Goal: Information Seeking & Learning: Learn about a topic

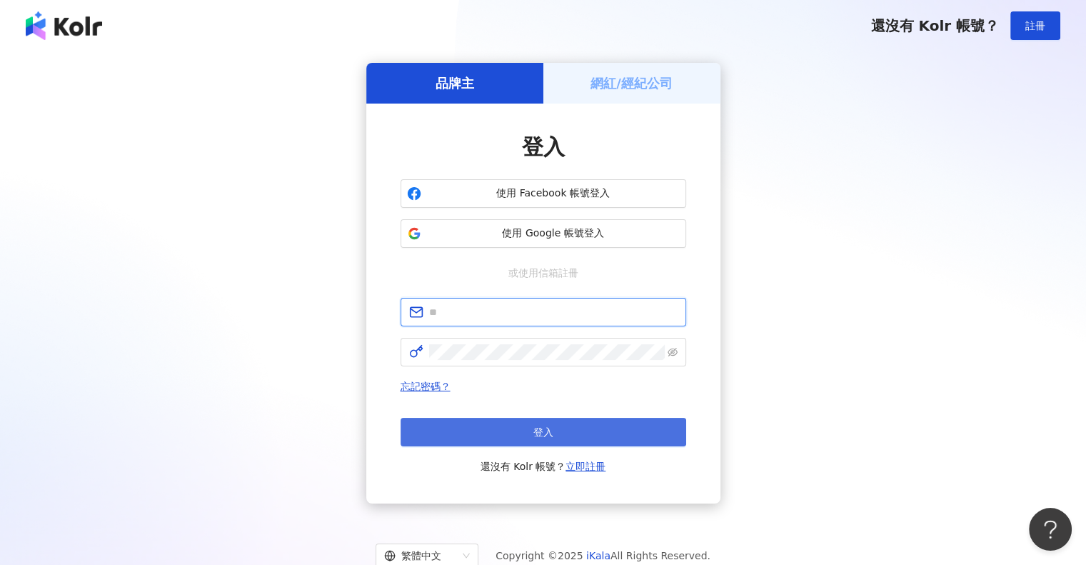
type input "**********"
click at [533, 426] on span "登入" at bounding box center [543, 431] width 20 height 11
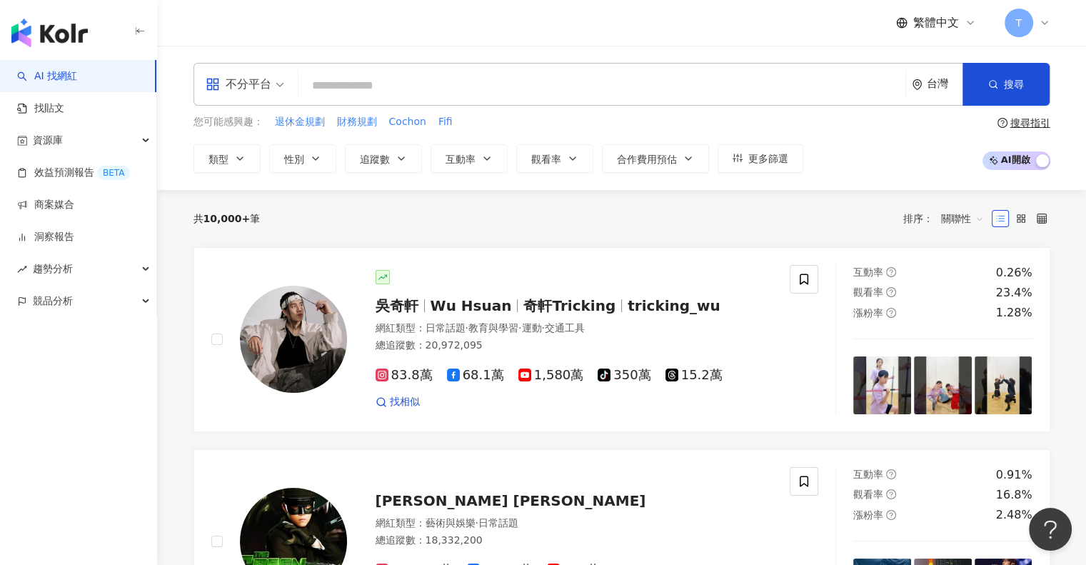
click at [381, 74] on input "search" at bounding box center [602, 85] width 596 height 27
paste input "****"
type input "****"
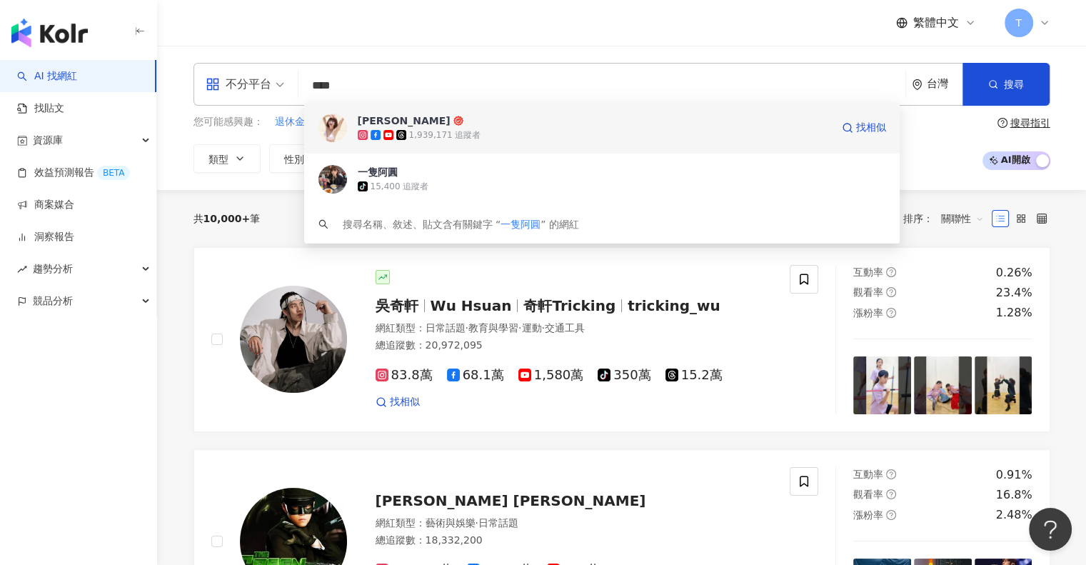
click at [427, 134] on div "1,939,171 追蹤者" at bounding box center [445, 135] width 72 height 12
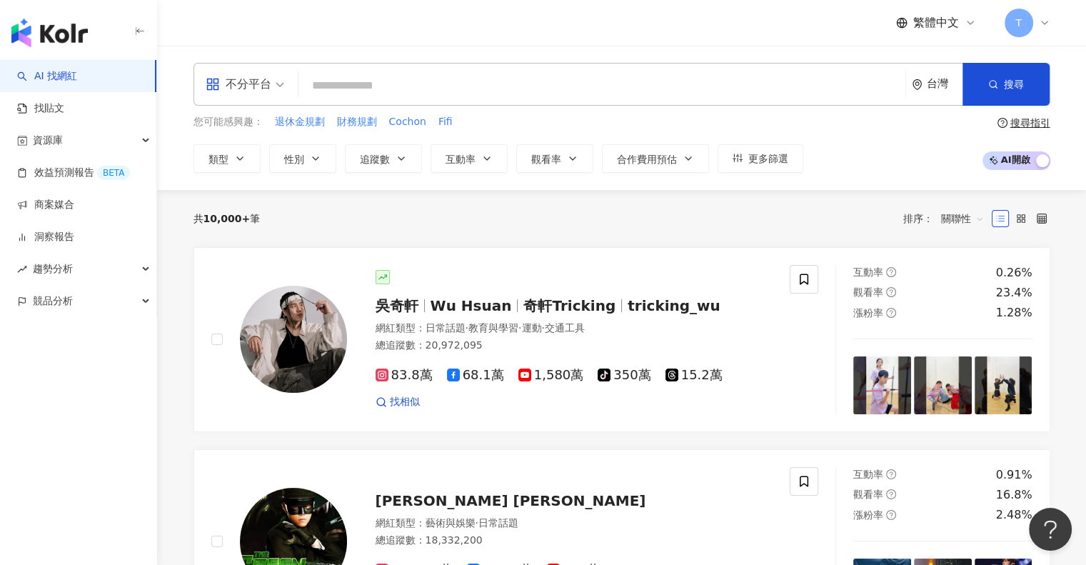
click at [510, 217] on div "共 10,000+ 筆 排序： 關聯性" at bounding box center [622, 218] width 857 height 23
click at [625, 84] on input "search" at bounding box center [602, 85] width 596 height 27
paste input "**********"
type input "**********"
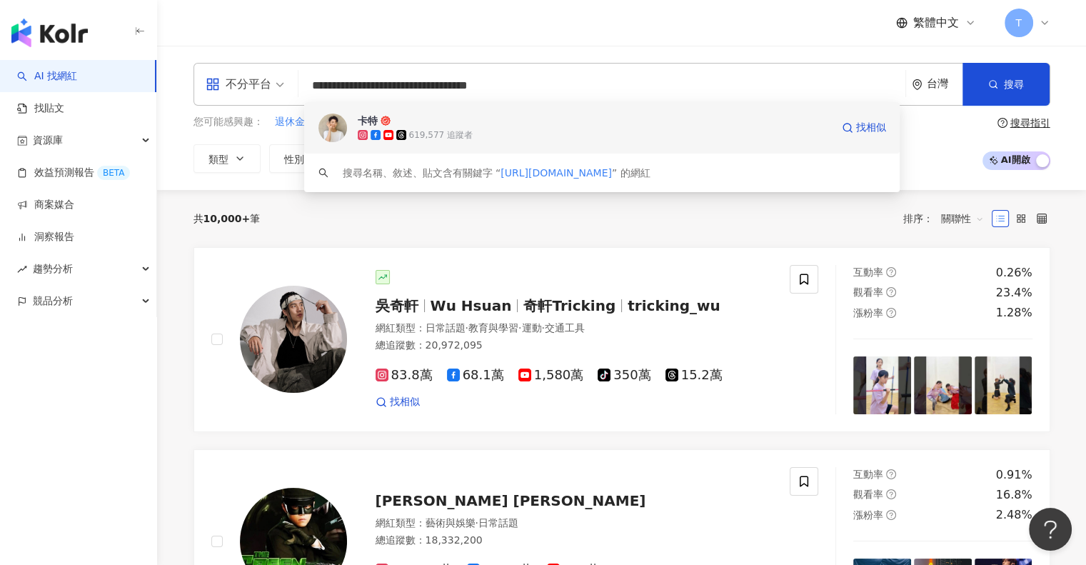
click at [535, 145] on div "卡特 619,577 追蹤者 找相似" at bounding box center [602, 127] width 596 height 51
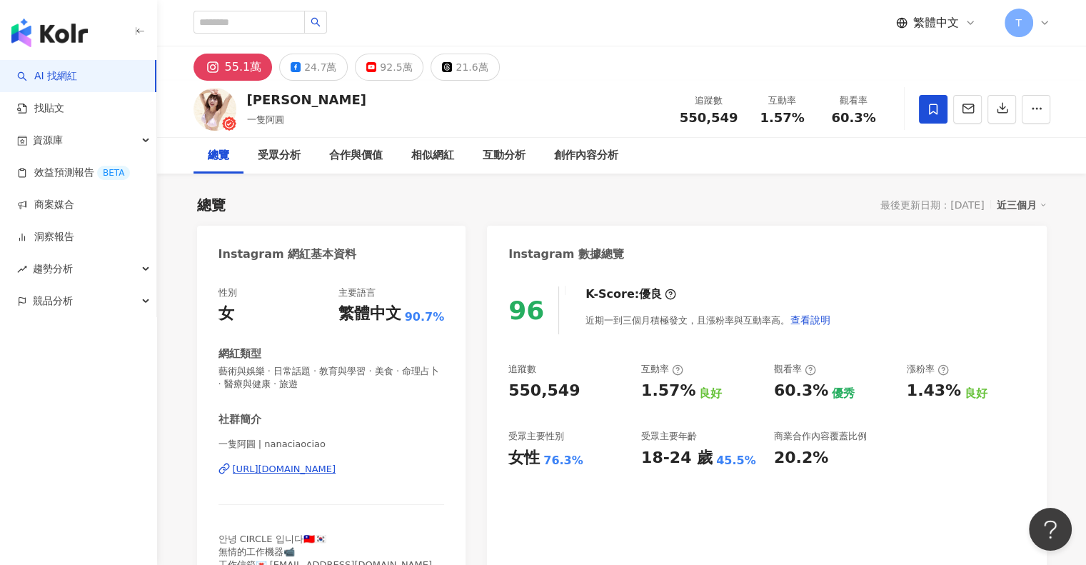
click at [848, 65] on div "55.1萬 24.7萬 92.5萬 21.6萬" at bounding box center [622, 63] width 914 height 34
click at [1037, 108] on icon "button" at bounding box center [1036, 108] width 13 height 13
drag, startPoint x: 681, startPoint y: 71, endPoint x: 634, endPoint y: 82, distance: 48.3
click at [680, 71] on div "55.1萬 24.7萬 92.5萬 21.6萬" at bounding box center [622, 63] width 914 height 34
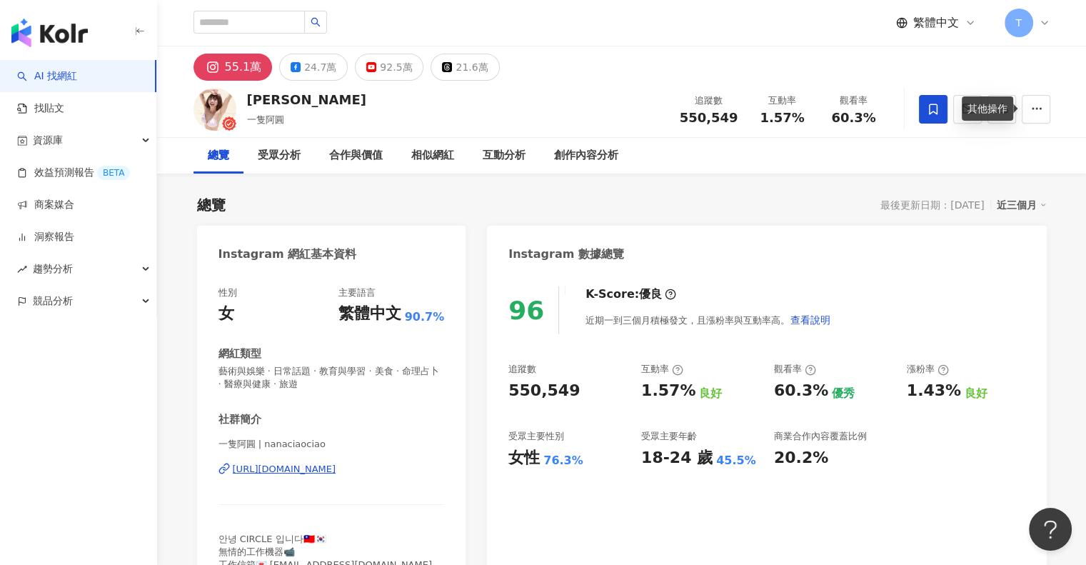
click at [1050, 109] on div "阿圓 一隻阿圓 追蹤數 550,549 互動率 1.57% 觀看率 60.3%" at bounding box center [622, 109] width 914 height 56
click at [1043, 110] on icon "button" at bounding box center [1036, 108] width 13 height 13
click at [846, 166] on div "總覽 受眾分析 合作與價值 相似網紅 互動分析 創作內容分析" at bounding box center [622, 156] width 857 height 36
click at [209, 71] on rect at bounding box center [213, 67] width 14 height 13
click at [291, 65] on icon at bounding box center [296, 67] width 10 height 10
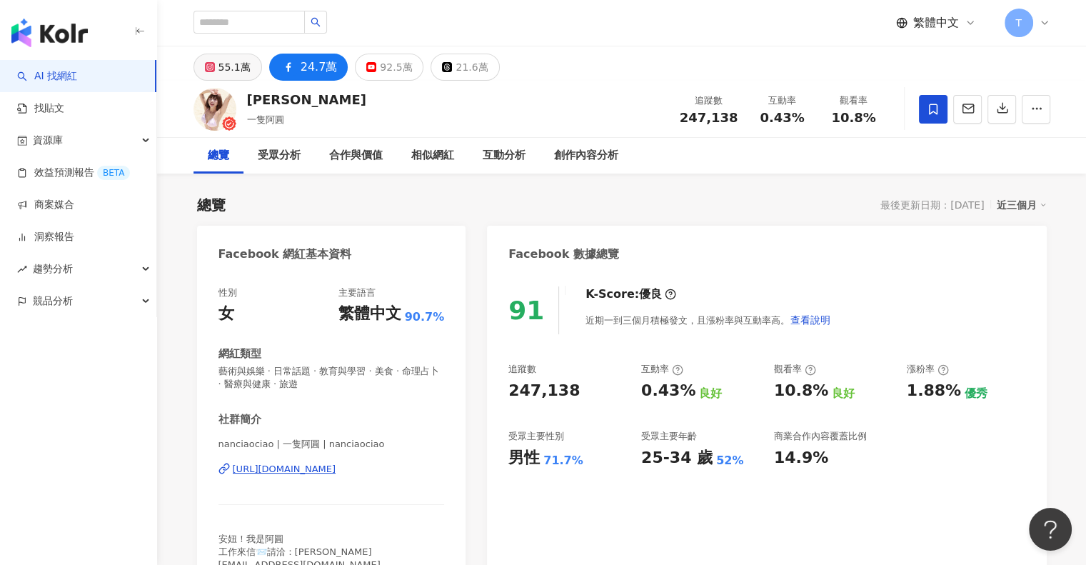
click at [237, 62] on div "55.1萬" at bounding box center [235, 67] width 32 height 20
click at [229, 64] on div "55.1萬" at bounding box center [235, 67] width 32 height 20
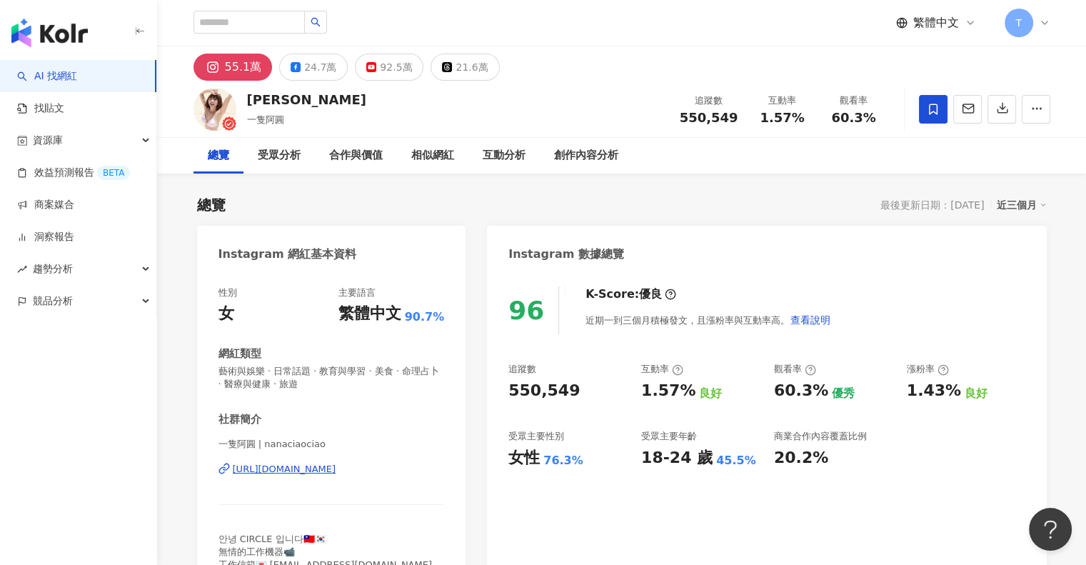
click at [1048, 14] on div "T" at bounding box center [1028, 23] width 46 height 29
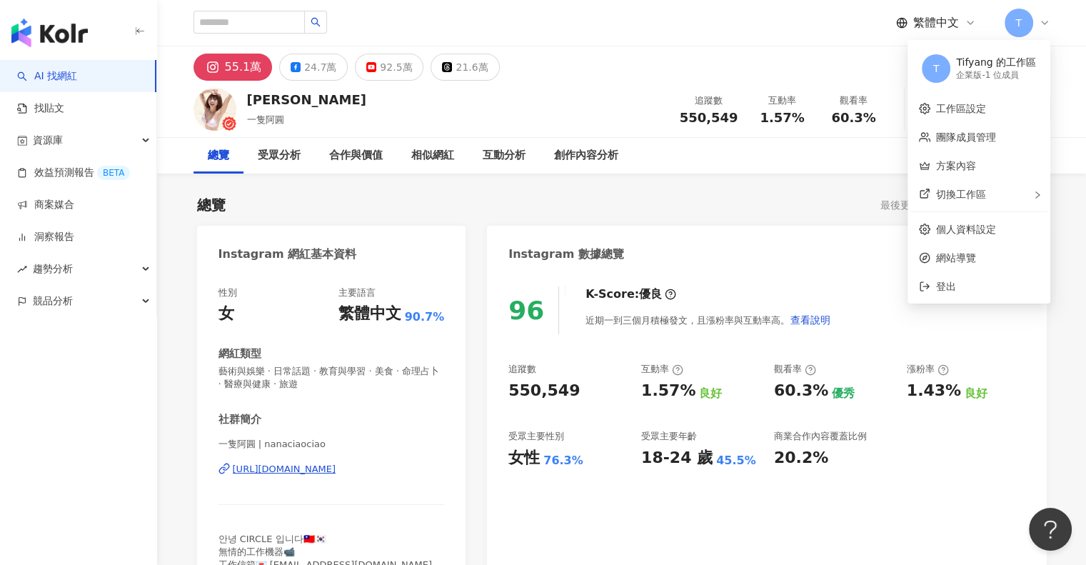
click at [1048, 14] on div "T" at bounding box center [1028, 23] width 46 height 29
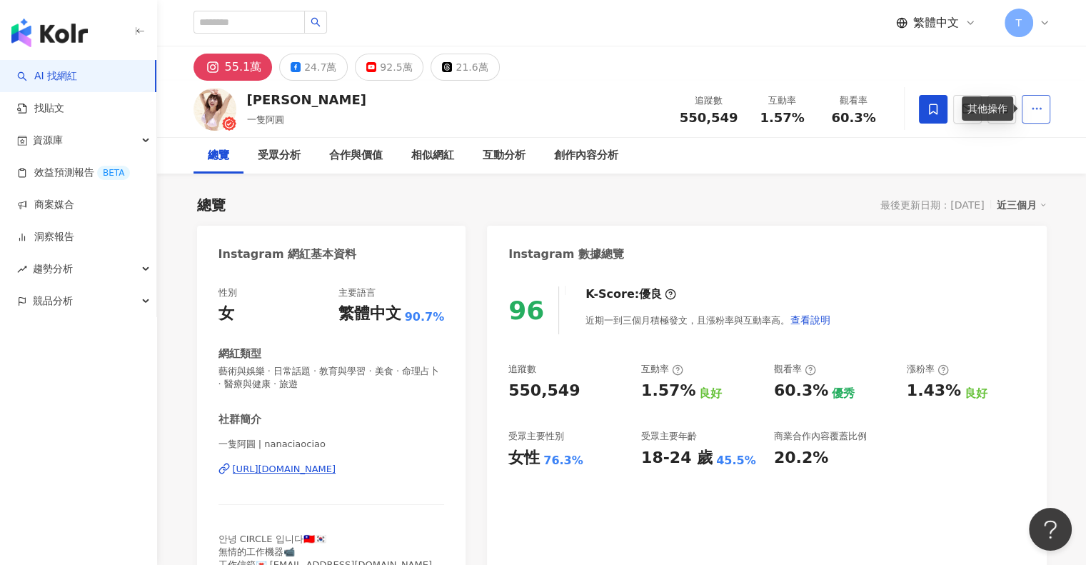
click at [1031, 112] on icon "button" at bounding box center [1036, 108] width 13 height 13
click at [1033, 109] on icon "button" at bounding box center [1036, 108] width 13 height 13
click at [704, 86] on div "阿圓 一隻阿圓 追蹤數 550,549 互動率 1.57% 觀看率 60.3%" at bounding box center [622, 109] width 914 height 56
click at [224, 71] on button "55.1萬" at bounding box center [233, 67] width 79 height 27
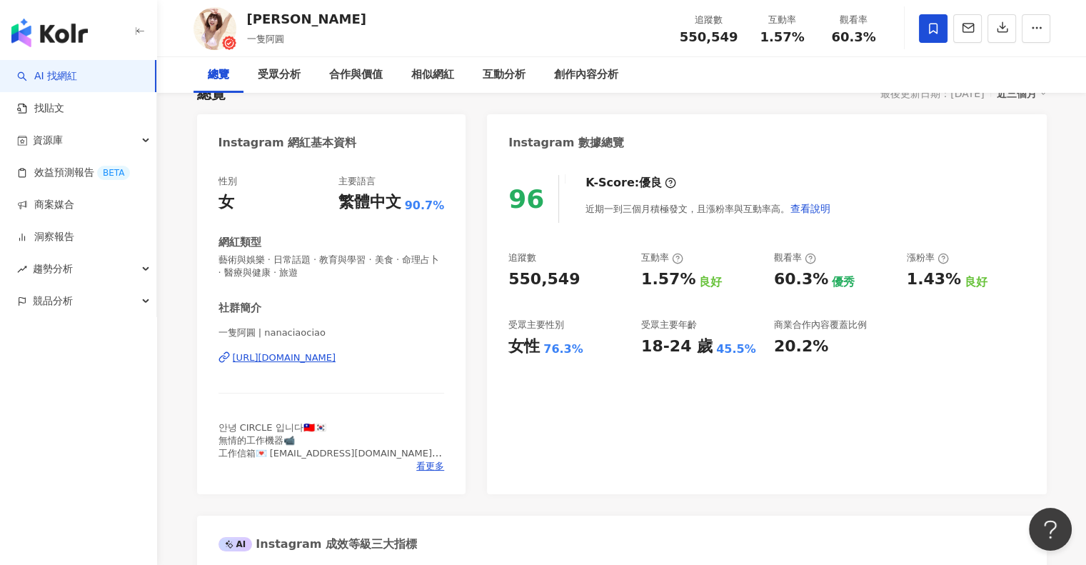
scroll to position [214, 0]
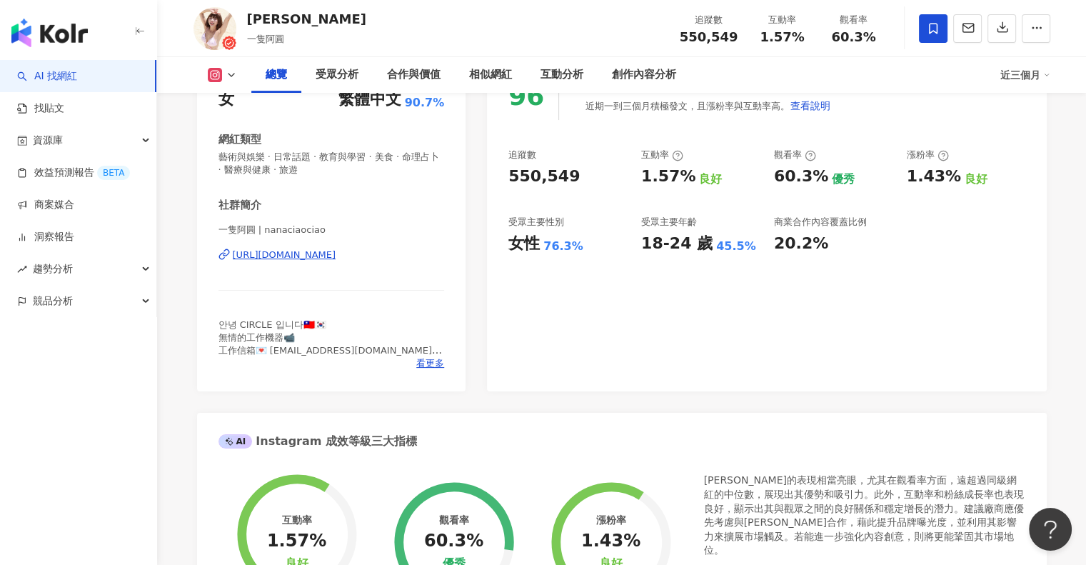
click at [274, 256] on div "https://www.instagram.com/nanaciaociao/" at bounding box center [285, 255] width 104 height 13
drag, startPoint x: 693, startPoint y: 147, endPoint x: 650, endPoint y: 215, distance: 80.6
click at [693, 146] on div "96 K-Score : 優良 近期一到三個月積極發文，且漲粉率與互動率高。 查看說明 追蹤數 550,549 互動率 1.57% 良好 觀看率 60.3% …" at bounding box center [766, 224] width 559 height 333
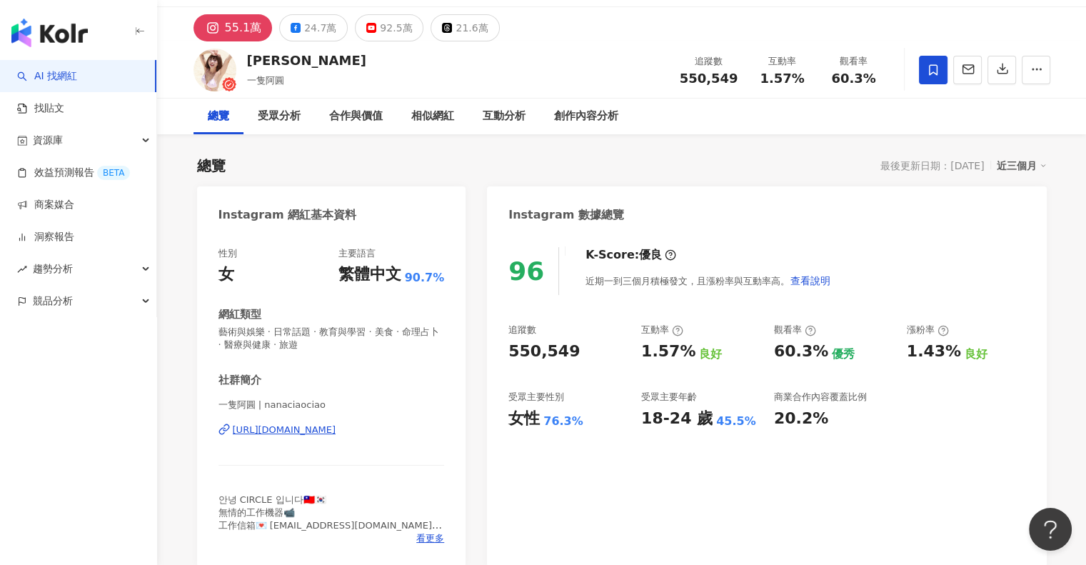
scroll to position [0, 0]
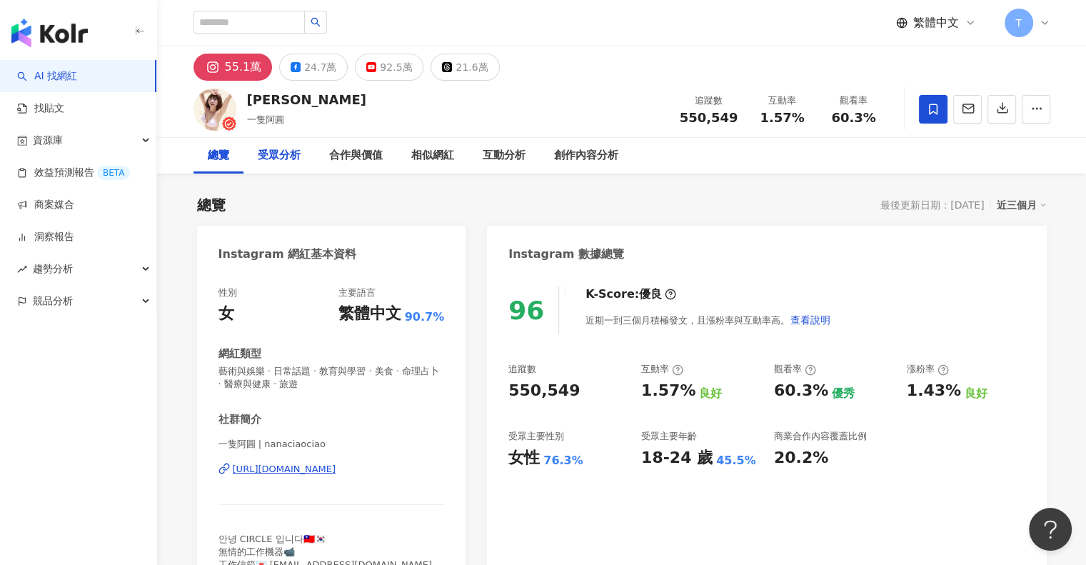
click at [283, 154] on div "受眾分析" at bounding box center [279, 155] width 43 height 17
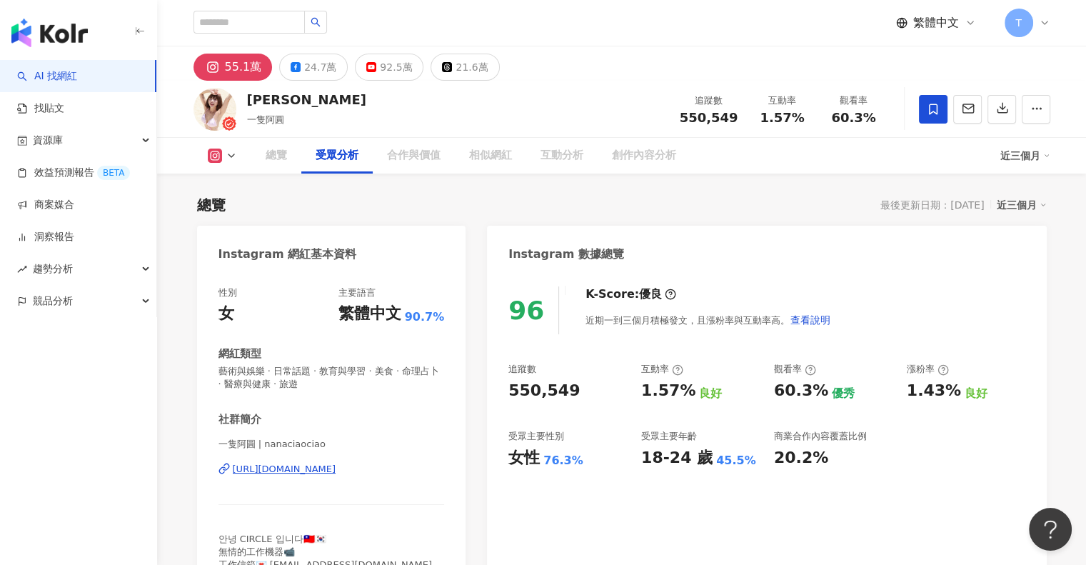
scroll to position [1233, 0]
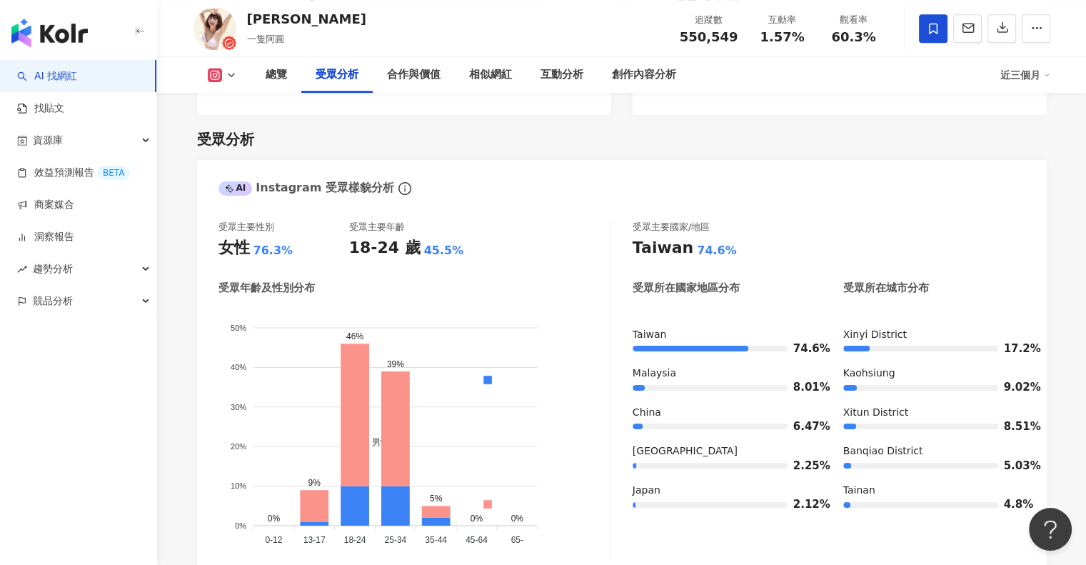
click at [216, 78] on icon at bounding box center [215, 75] width 8 height 8
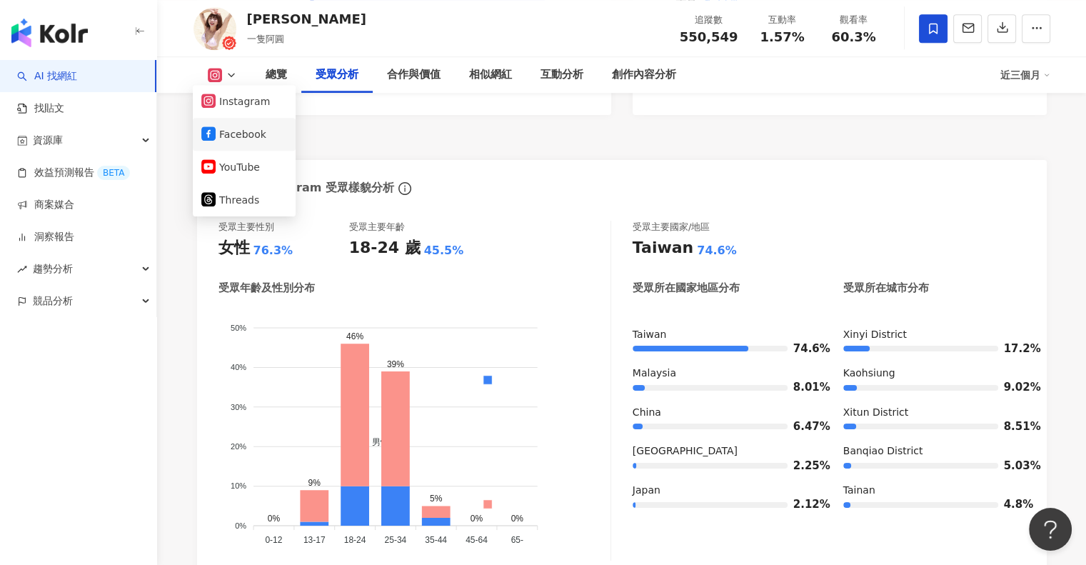
click at [239, 131] on button "Facebook" at bounding box center [244, 134] width 86 height 20
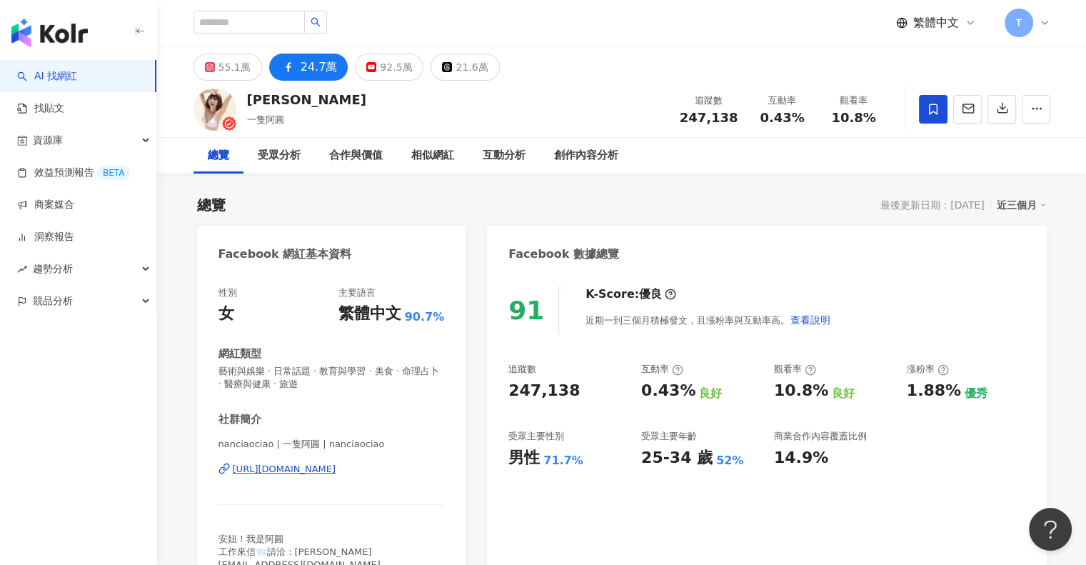
drag, startPoint x: 537, startPoint y: 353, endPoint x: 404, endPoint y: -86, distance: 458.8
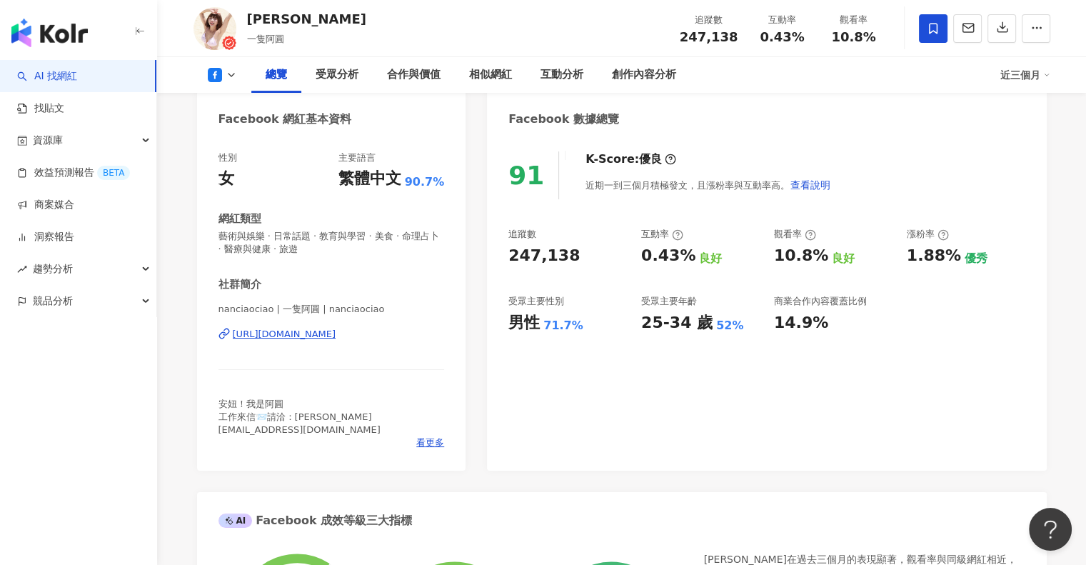
scroll to position [143, 0]
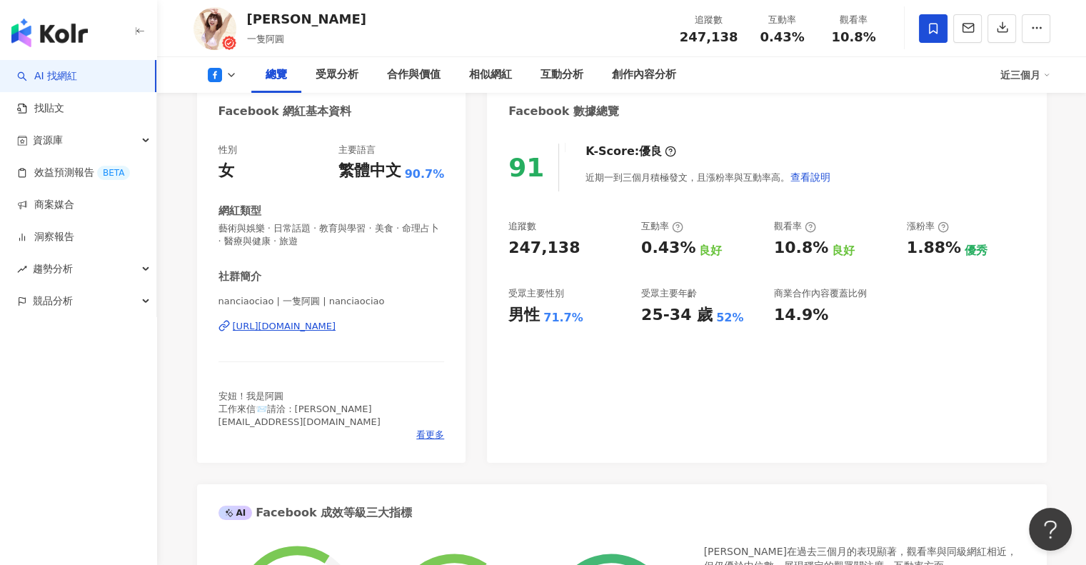
click at [336, 326] on div "https://www.facebook.com/357512144353774" at bounding box center [285, 326] width 104 height 13
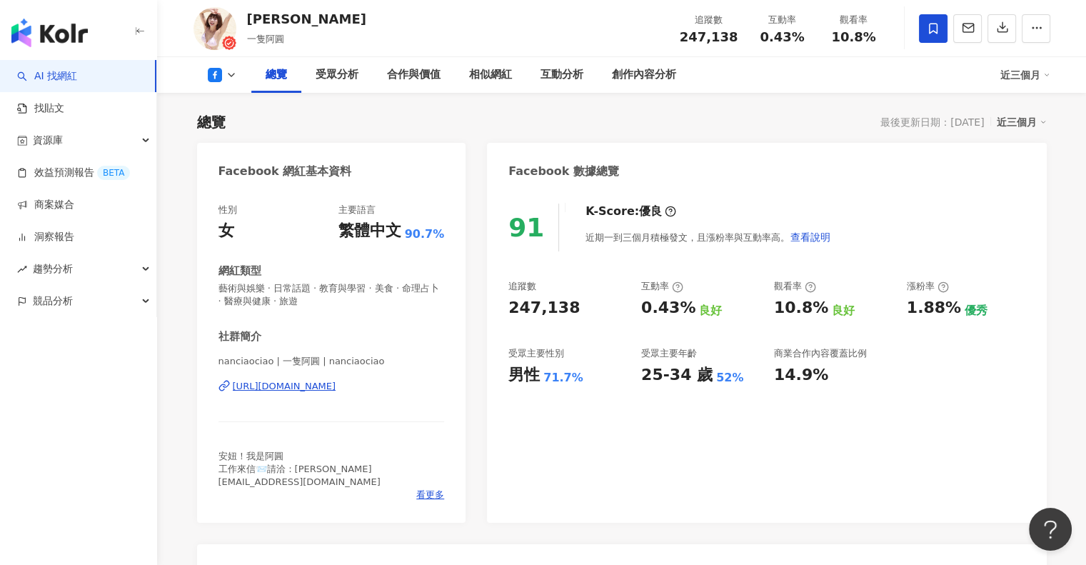
scroll to position [0, 0]
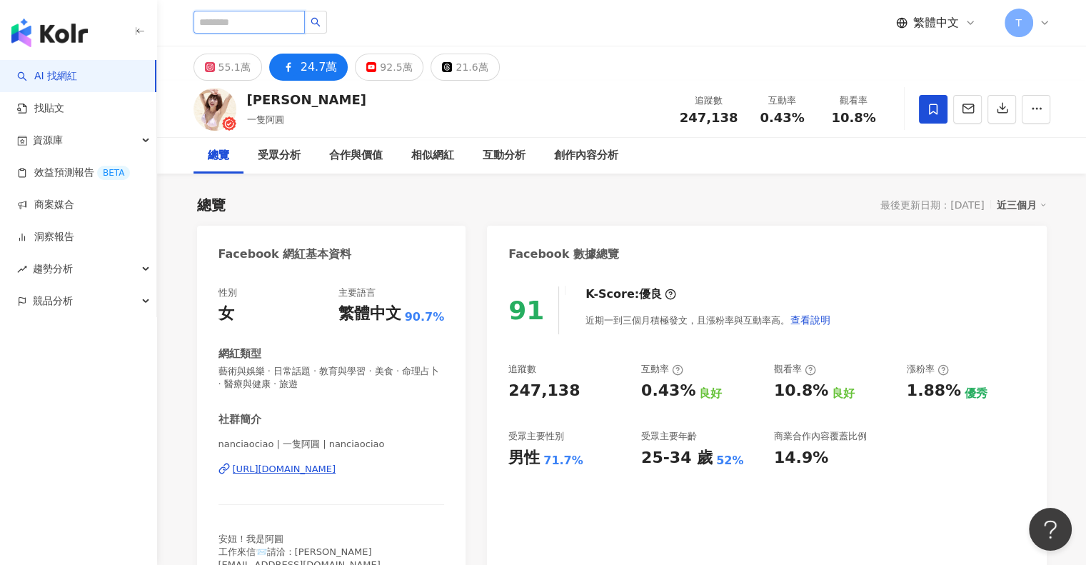
click at [286, 19] on input "search" at bounding box center [249, 22] width 111 height 23
paste input "*******"
type input "*******"
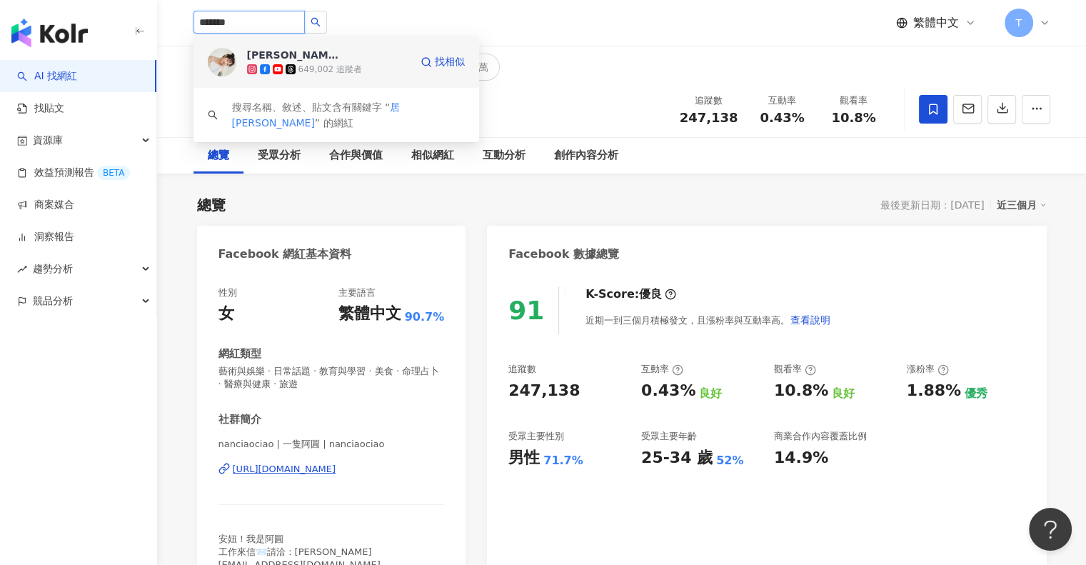
click at [318, 69] on div "649,002 追蹤者" at bounding box center [331, 70] width 64 height 12
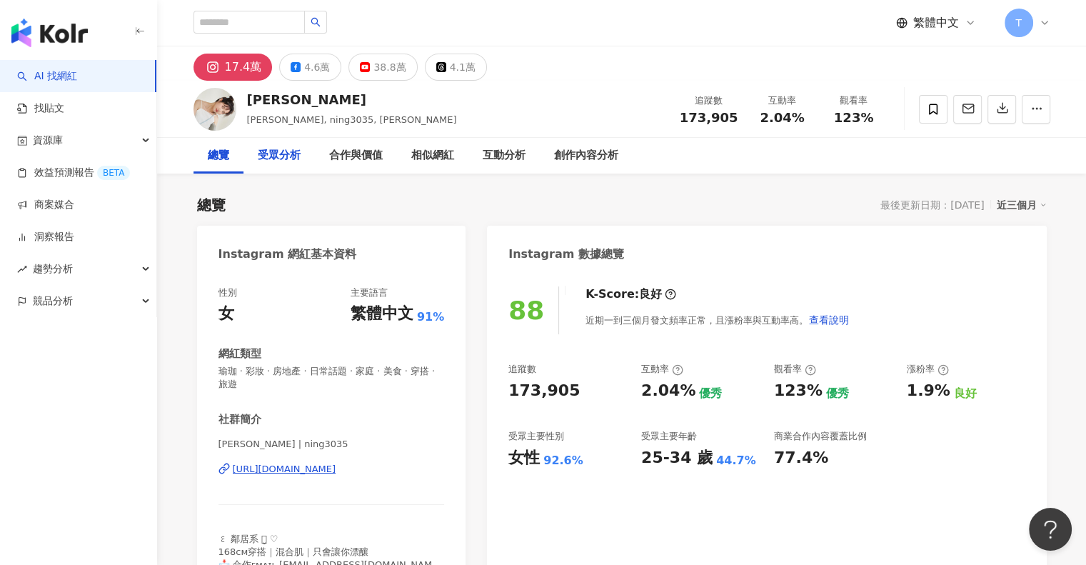
click at [285, 160] on div "受眾分析" at bounding box center [279, 155] width 43 height 17
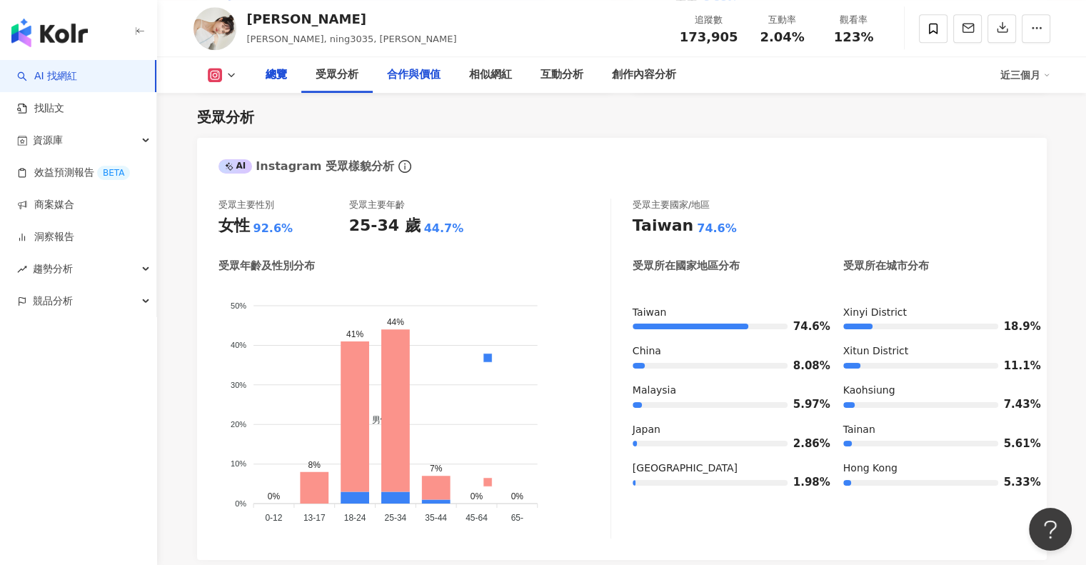
scroll to position [1134, 0]
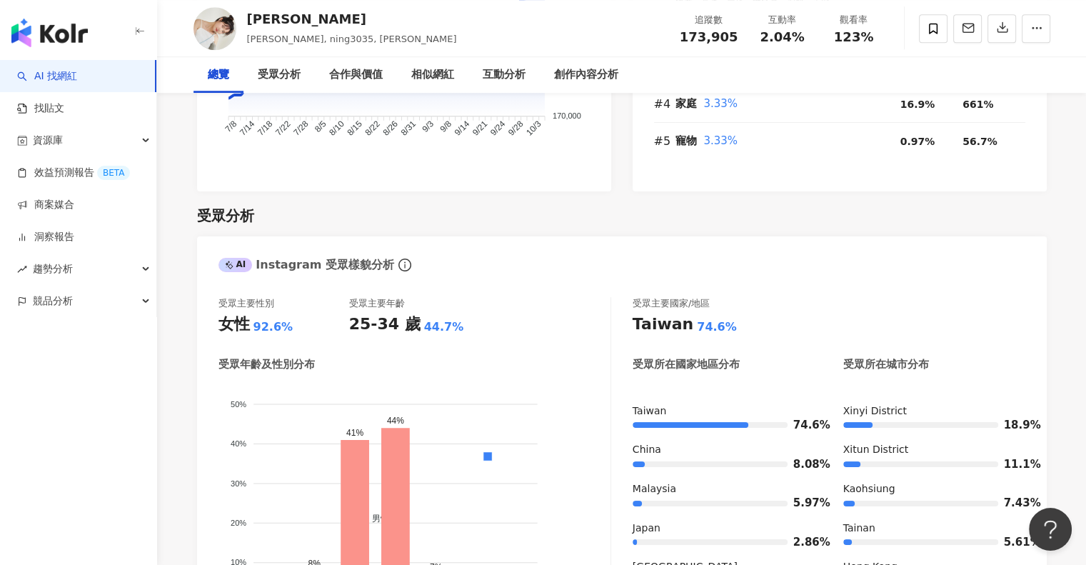
drag, startPoint x: 476, startPoint y: 159, endPoint x: 444, endPoint y: 38, distance: 125.6
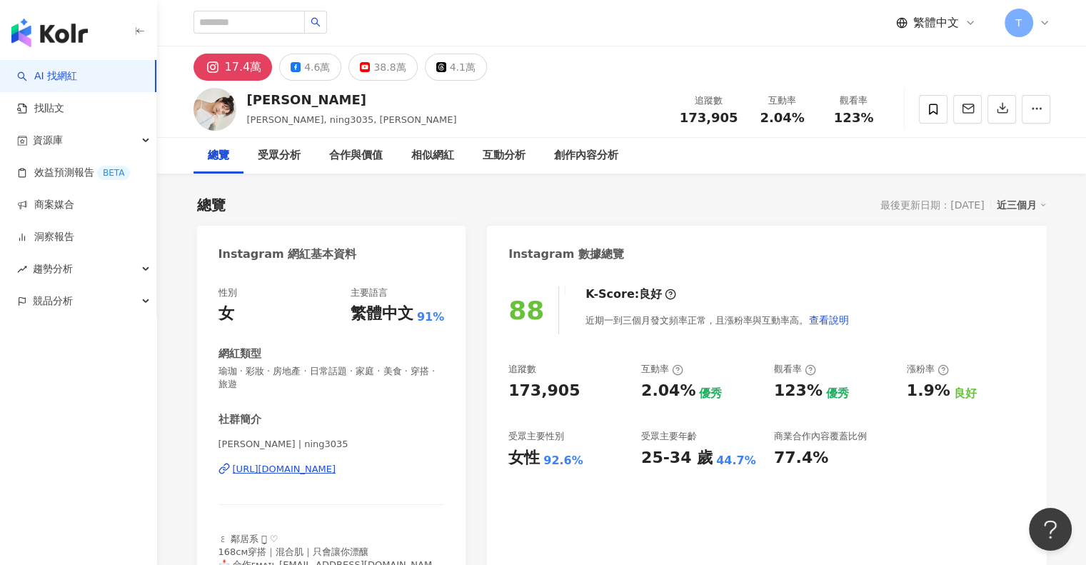
click at [304, 463] on div "https://www.instagram.com/ning3035/" at bounding box center [285, 469] width 104 height 13
click at [303, 56] on button "4.6萬" at bounding box center [310, 67] width 62 height 27
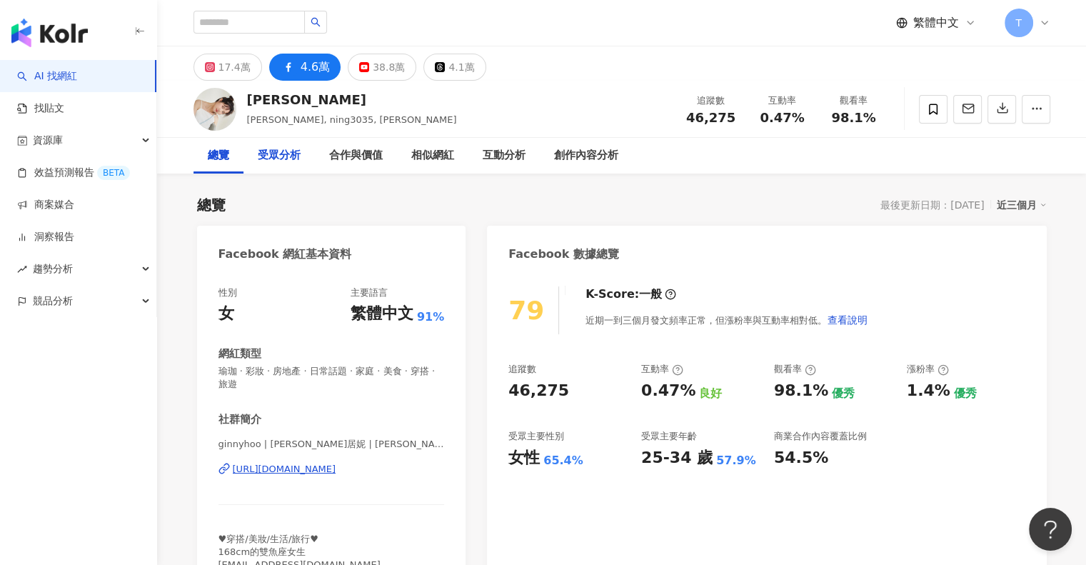
click at [276, 158] on div "受眾分析" at bounding box center [279, 155] width 43 height 17
drag, startPoint x: 367, startPoint y: 108, endPoint x: 277, endPoint y: 276, distance: 190.4
click at [296, 473] on div "https://www.facebook.com/265463550178602" at bounding box center [285, 469] width 104 height 13
click at [297, 29] on input "search" at bounding box center [249, 22] width 111 height 23
paste input "******"
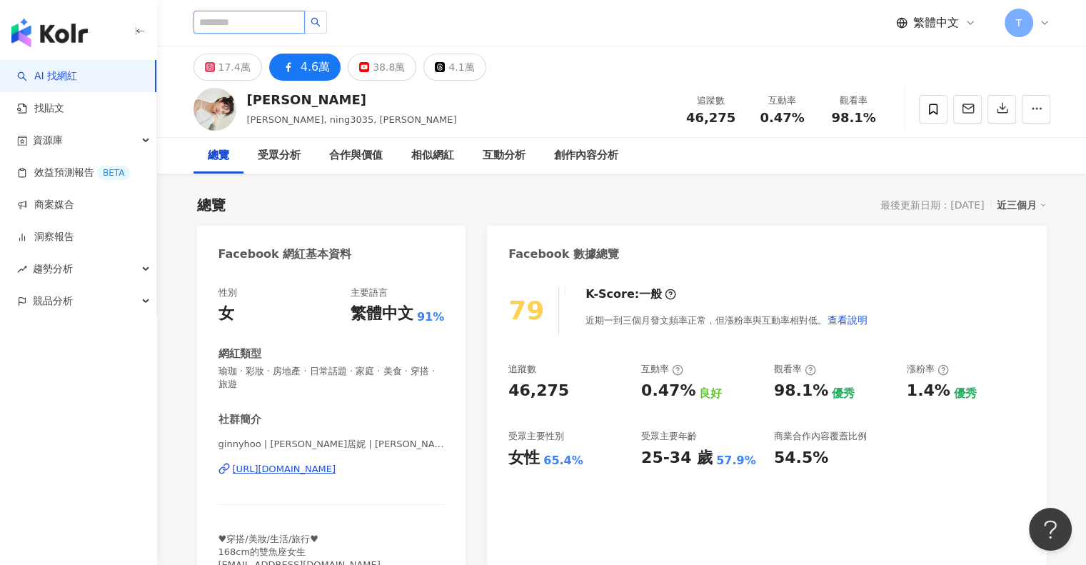
type input "******"
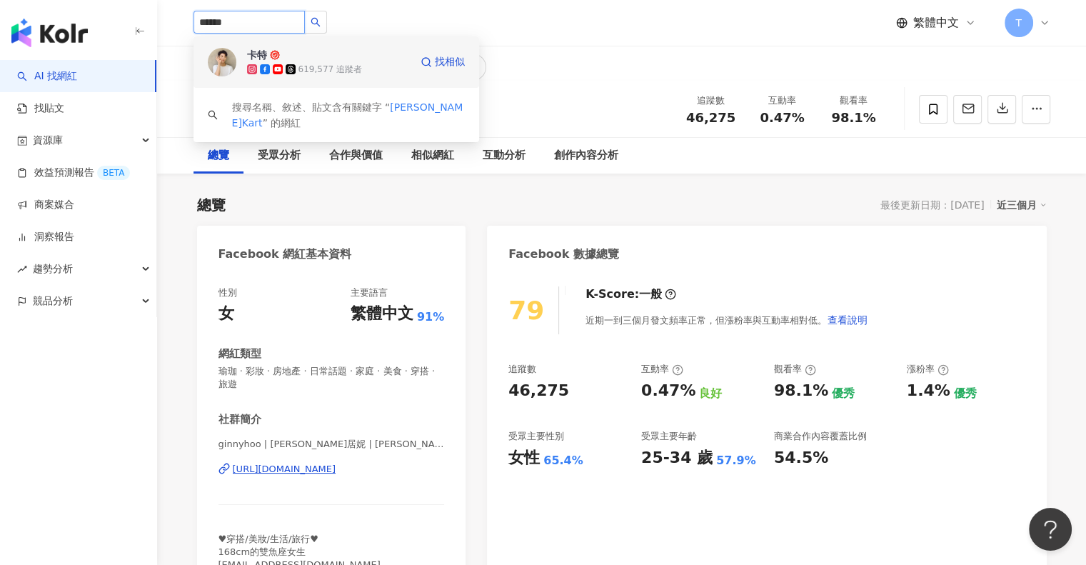
click at [276, 66] on g at bounding box center [278, 69] width 10 height 10
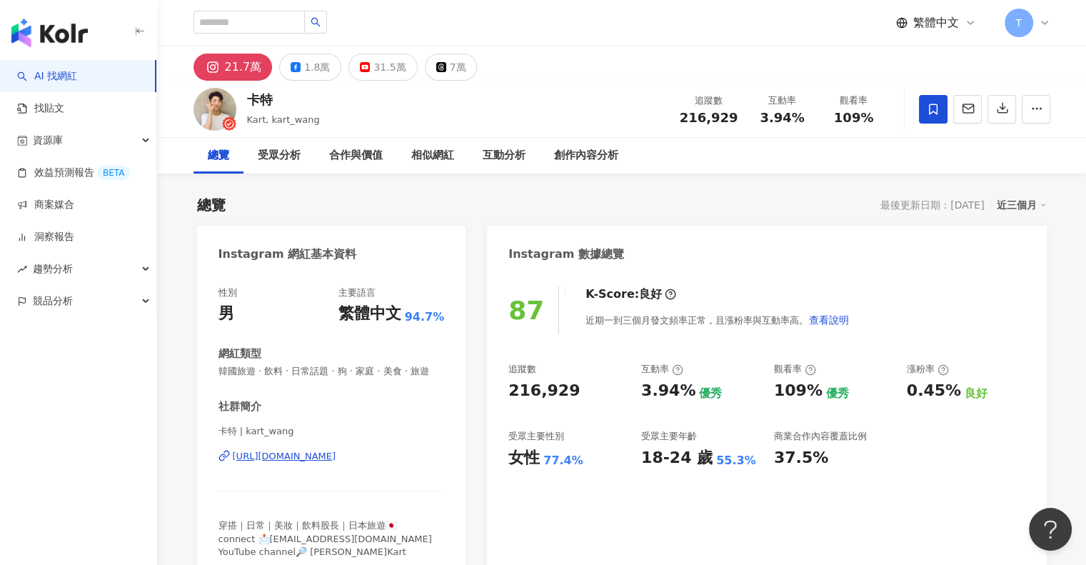
click at [303, 463] on div "[URL][DOMAIN_NAME]" at bounding box center [285, 456] width 104 height 13
click at [264, 159] on div "受眾分析" at bounding box center [279, 155] width 43 height 17
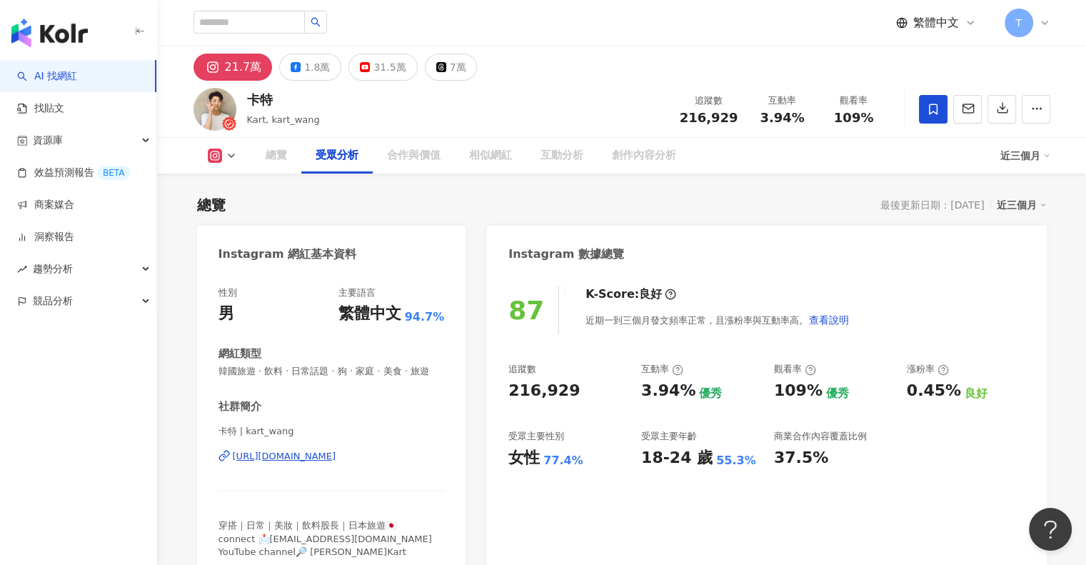
scroll to position [1220, 0]
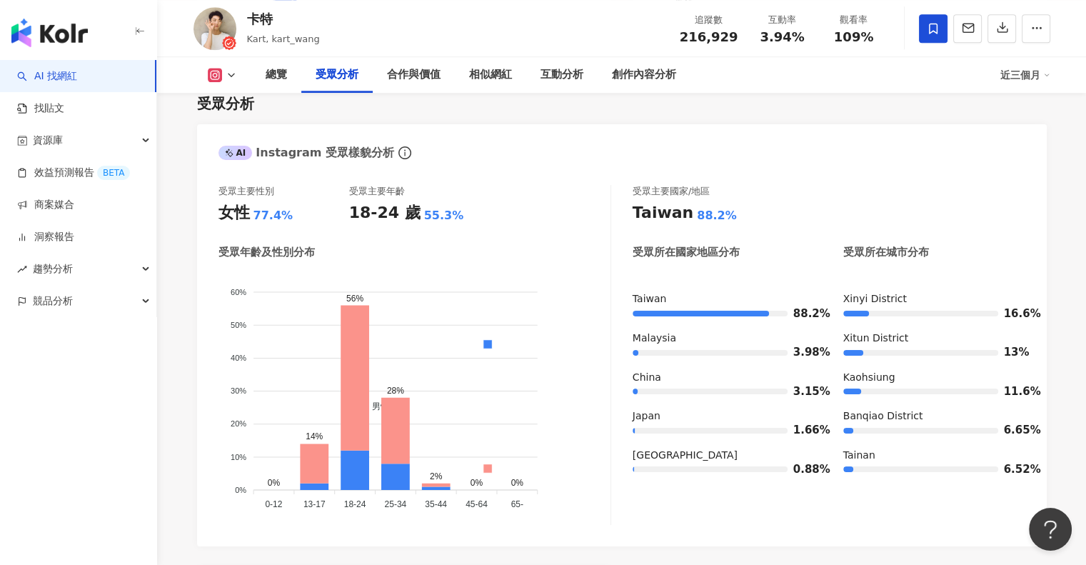
click at [593, 136] on div "受眾分析 AI Instagram 受眾樣貌分析 受眾主要性別 女性 77.4% 受眾主要年齡 18-24 歲 55.3% 受眾年齡及性別分布 男性 女性 6…" at bounding box center [622, 436] width 850 height 714
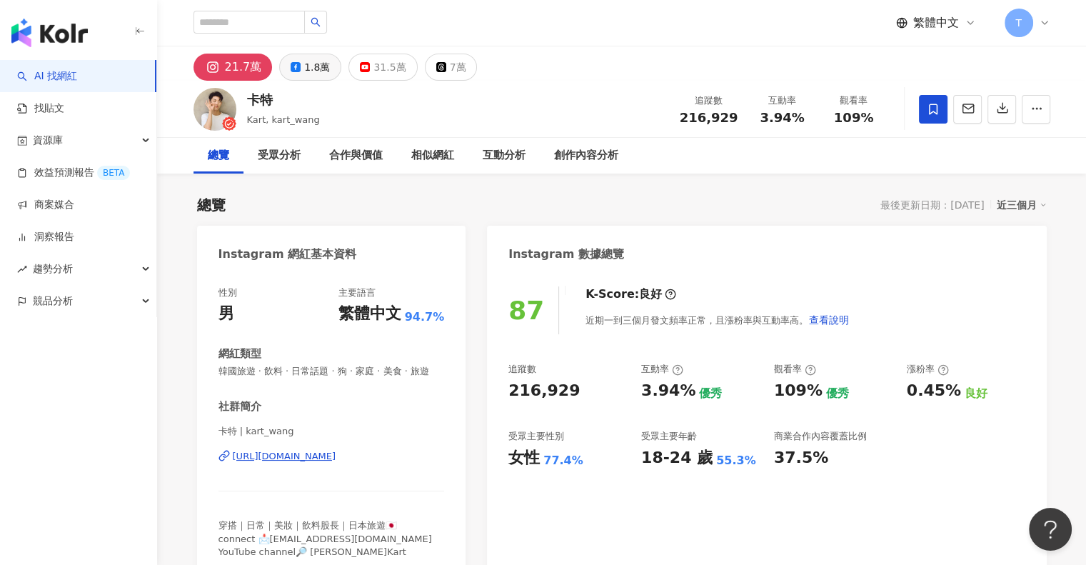
click at [294, 70] on icon at bounding box center [296, 67] width 10 height 10
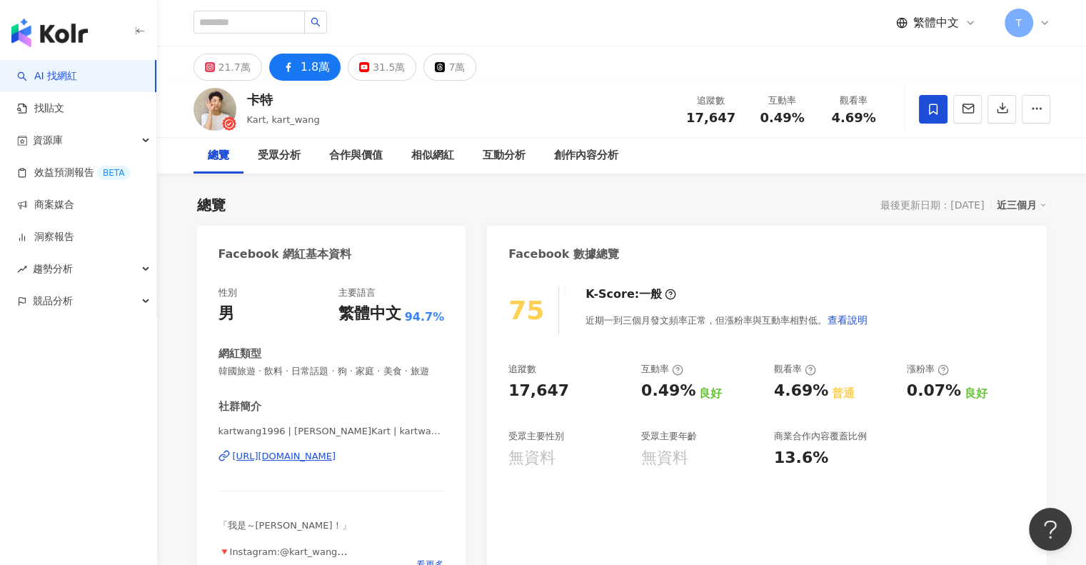
click at [799, 153] on div "總覽 受眾分析 合作與價值 相似網紅 互動分析 創作內容分析" at bounding box center [622, 156] width 857 height 36
click at [331, 463] on div "https://www.facebook.com/786087238419281" at bounding box center [285, 456] width 104 height 13
click at [284, 154] on div "受眾分析" at bounding box center [279, 155] width 43 height 17
drag, startPoint x: 593, startPoint y: 425, endPoint x: 300, endPoint y: 333, distance: 307.4
click at [289, 463] on div "https://www.facebook.com/786087238419281" at bounding box center [285, 456] width 104 height 13
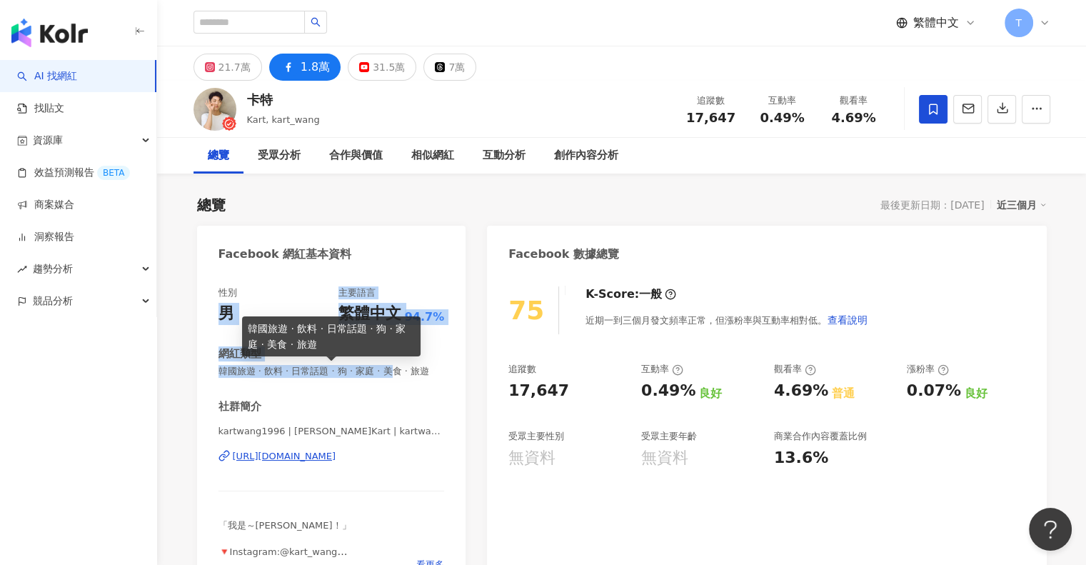
drag, startPoint x: 259, startPoint y: 284, endPoint x: 408, endPoint y: 345, distance: 161.4
click at [409, 349] on body "AI 找網紅 找貼文 資源庫 效益預測報告 BETA 商案媒合 洞察報告 趨勢分析 競品分析 繁體中文 T 21.7萬 1.8萬 31.5萬 7萬 卡特 Ka…" at bounding box center [543, 282] width 1086 height 565
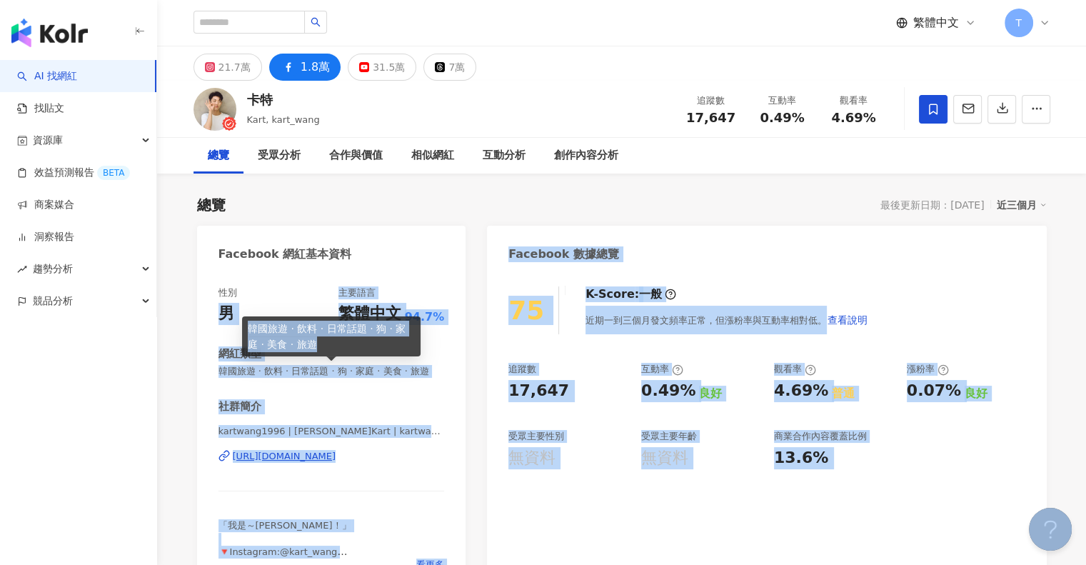
click at [420, 276] on div "性別 男 主要語言 繁體中文 94.7% 網紅類型 韓國旅遊 · 飲料 · 日常話題 · 狗 · 家庭 · 美食 · 旅遊 社群簡介 kartwang1996…" at bounding box center [331, 432] width 269 height 321
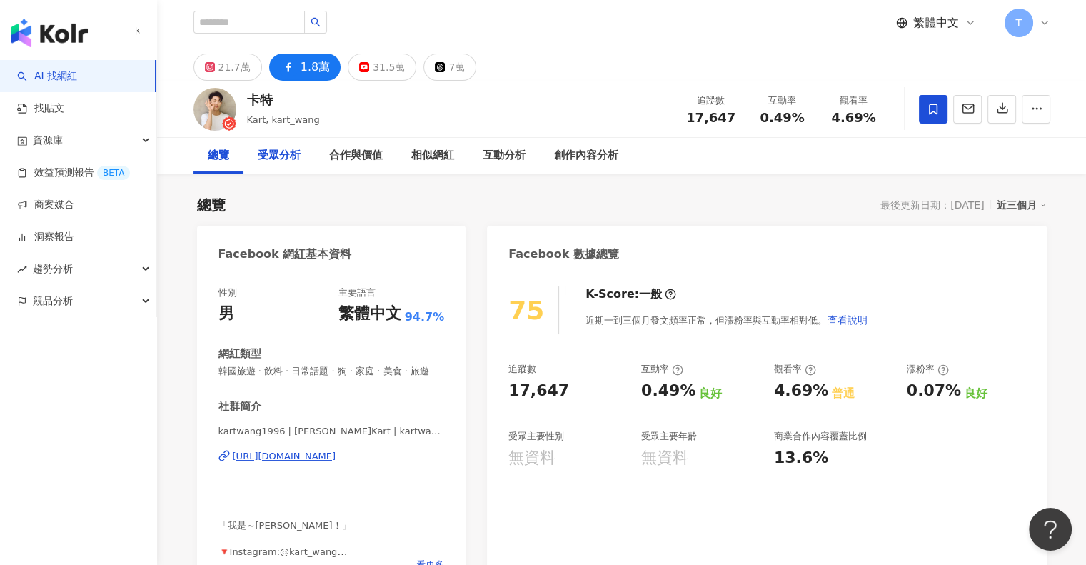
click at [273, 148] on div "受眾分析" at bounding box center [279, 155] width 43 height 17
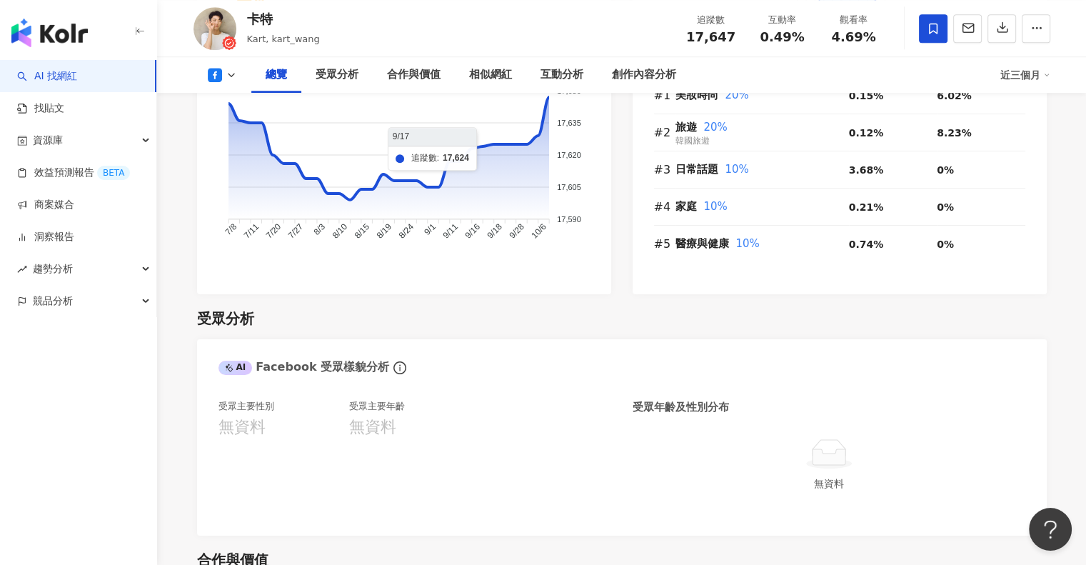
scroll to position [349, 0]
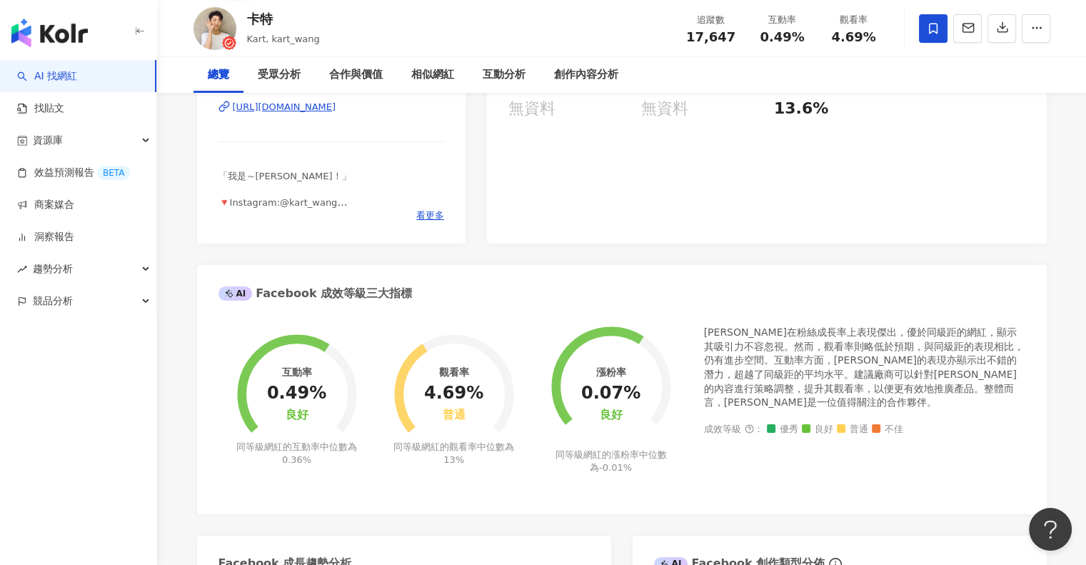
drag, startPoint x: 566, startPoint y: 328, endPoint x: 608, endPoint y: -69, distance: 400.1
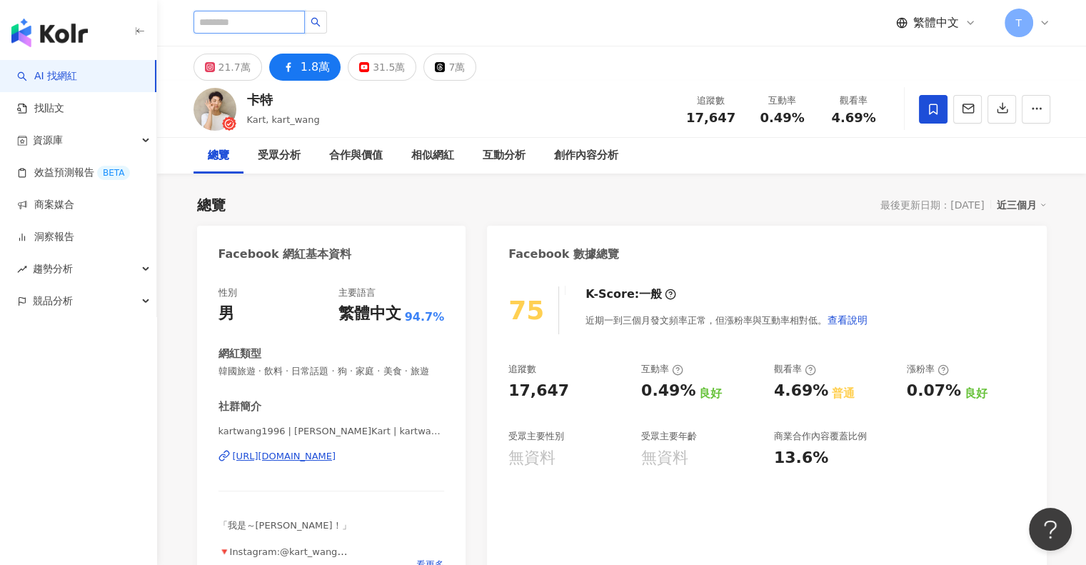
click at [243, 16] on input "search" at bounding box center [249, 22] width 111 height 23
paste input "******"
type input "******"
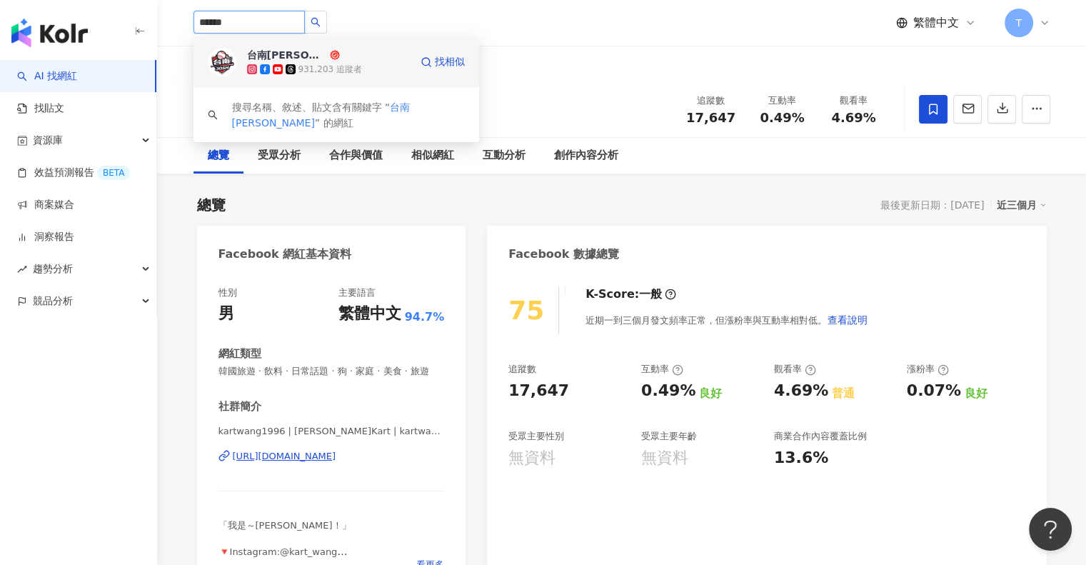
click at [320, 64] on div "931,203 追蹤者" at bounding box center [331, 70] width 64 height 12
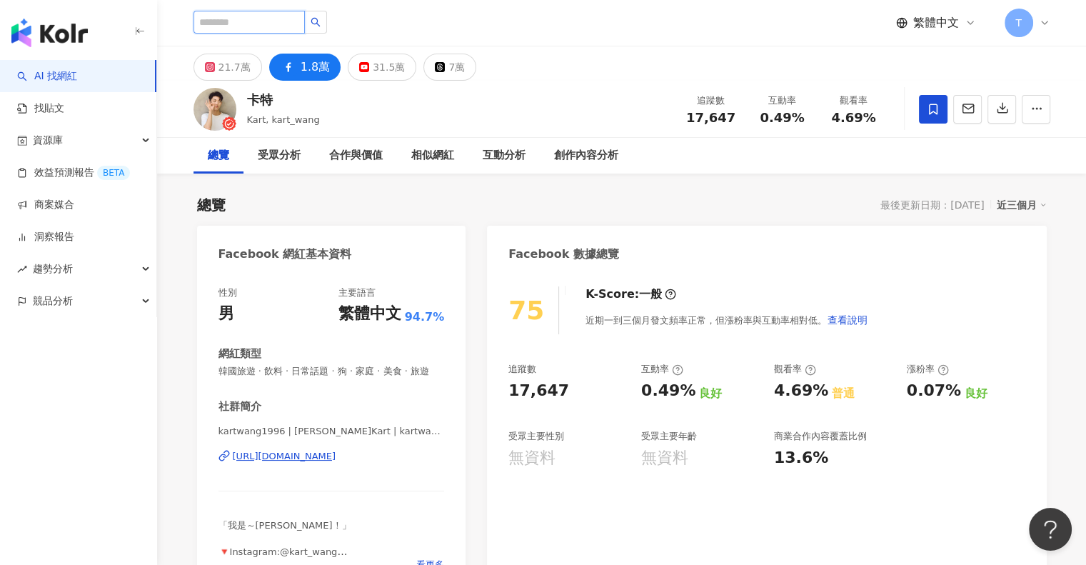
click at [266, 28] on input "search" at bounding box center [249, 22] width 111 height 23
paste input "******"
type input "******"
click at [302, 24] on input "******" at bounding box center [249, 22] width 111 height 23
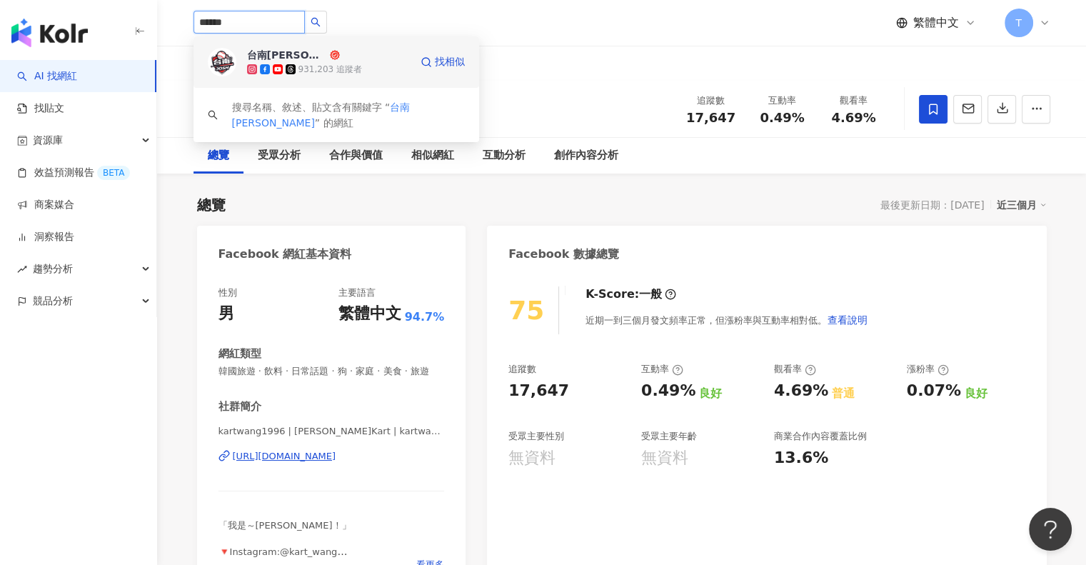
click at [342, 64] on div "931,203 追蹤者" at bounding box center [331, 70] width 64 height 12
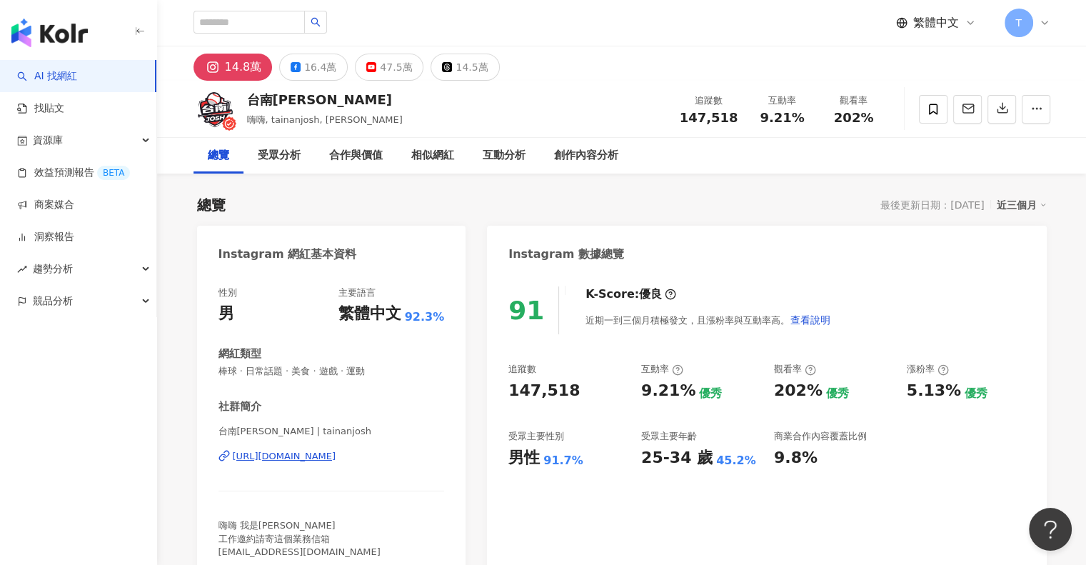
click at [311, 454] on div "[URL][DOMAIN_NAME]" at bounding box center [285, 456] width 104 height 13
click at [291, 161] on div "受眾分析" at bounding box center [279, 155] width 43 height 17
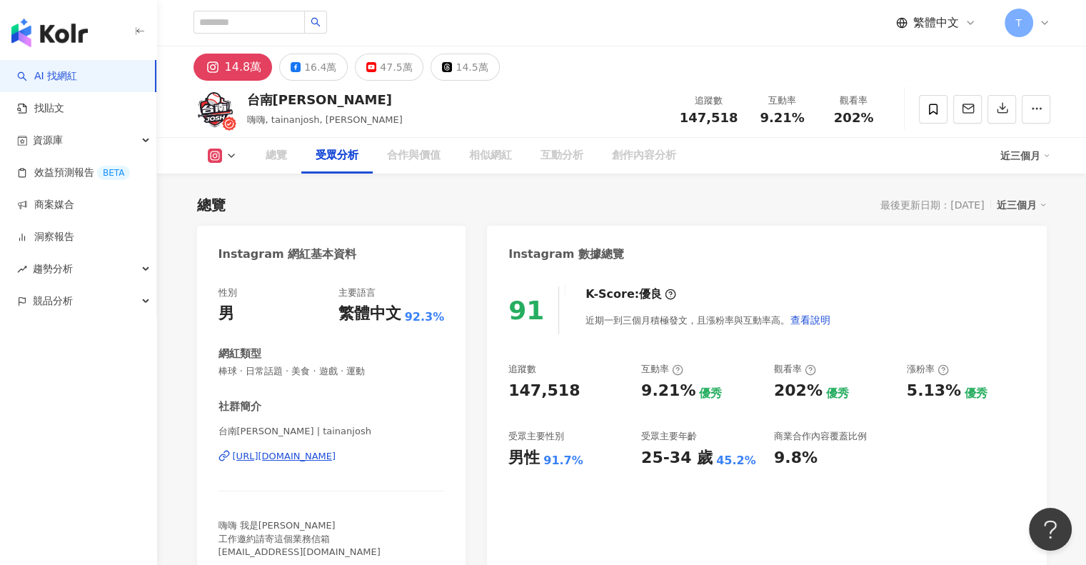
scroll to position [1207, 0]
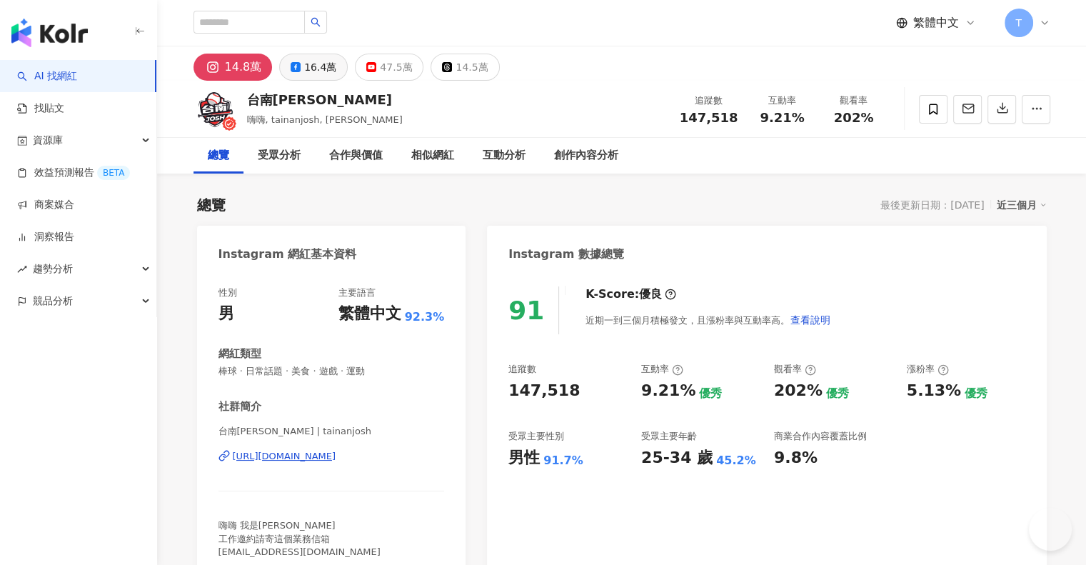
click at [304, 63] on div "16.4萬" at bounding box center [320, 67] width 32 height 20
click at [311, 71] on div "16.4萬" at bounding box center [320, 67] width 32 height 20
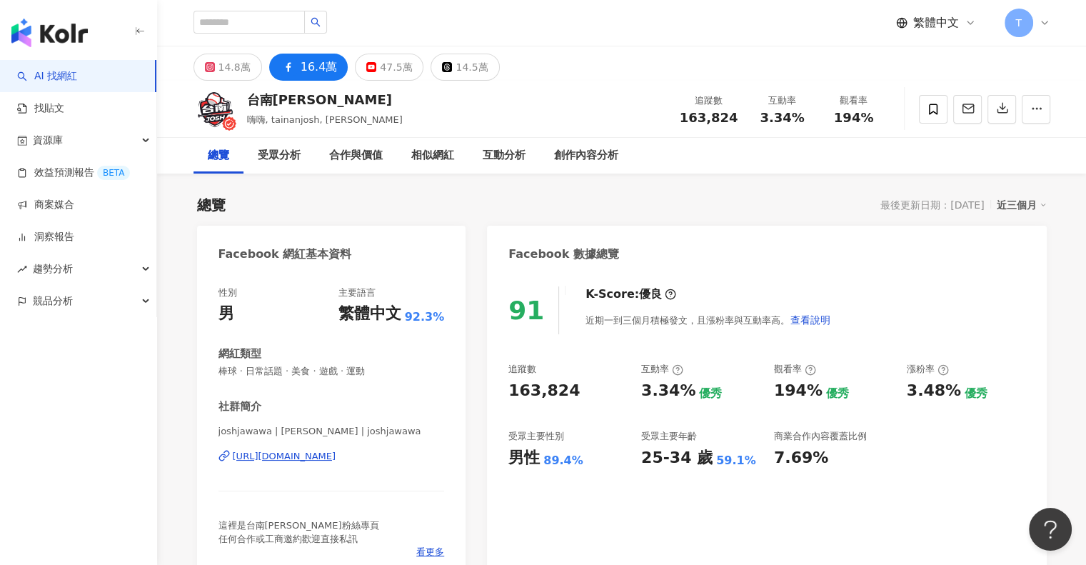
click at [336, 458] on div "[URL][DOMAIN_NAME]" at bounding box center [285, 456] width 104 height 13
click at [286, 156] on div "受眾分析" at bounding box center [279, 155] width 43 height 17
drag, startPoint x: 448, startPoint y: 488, endPoint x: 340, endPoint y: 79, distance: 423.2
click at [263, 17] on input "search" at bounding box center [249, 22] width 111 height 23
paste input "*******"
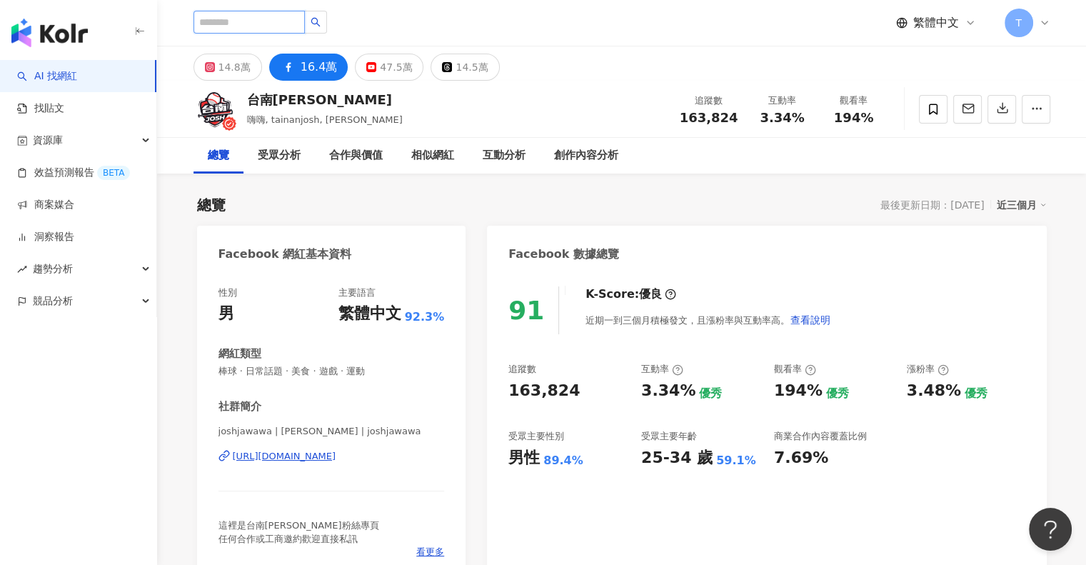
type input "*******"
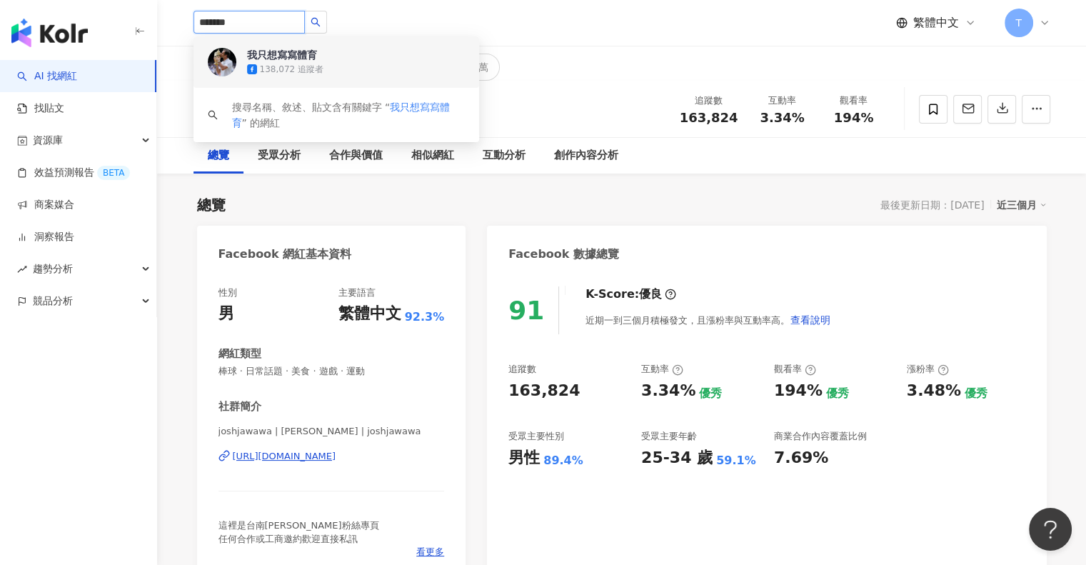
click at [328, 61] on span "我只想寫寫體育" at bounding box center [293, 55] width 93 height 14
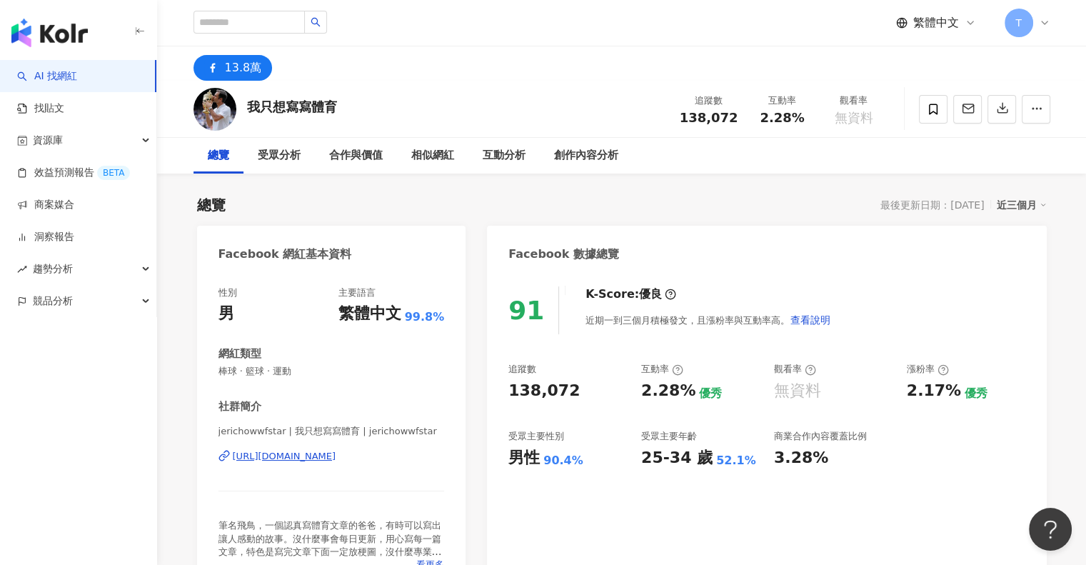
click at [848, 119] on span "無資料" at bounding box center [854, 118] width 39 height 14
drag, startPoint x: 769, startPoint y: 120, endPoint x: 945, endPoint y: 144, distance: 177.3
click at [768, 119] on span "2.28%" at bounding box center [782, 118] width 44 height 14
click at [336, 453] on div "https://www.facebook.com/135516746947483" at bounding box center [285, 456] width 104 height 13
click at [292, 157] on div "受眾分析" at bounding box center [279, 155] width 43 height 17
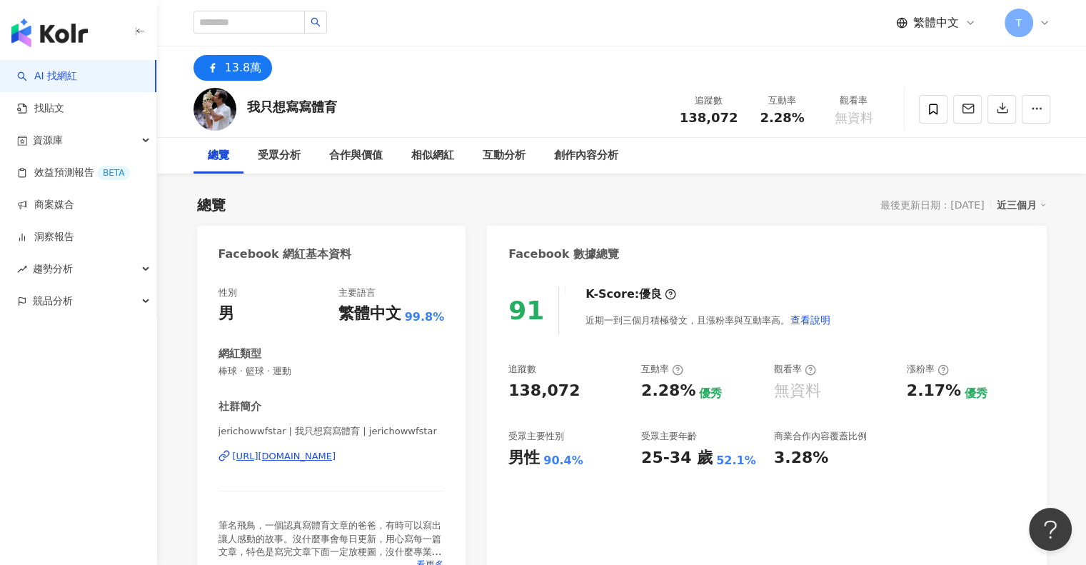
drag, startPoint x: 507, startPoint y: 358, endPoint x: 404, endPoint y: 31, distance: 342.2
click at [286, 19] on input "search" at bounding box center [249, 22] width 111 height 23
paste input "***"
type input "***"
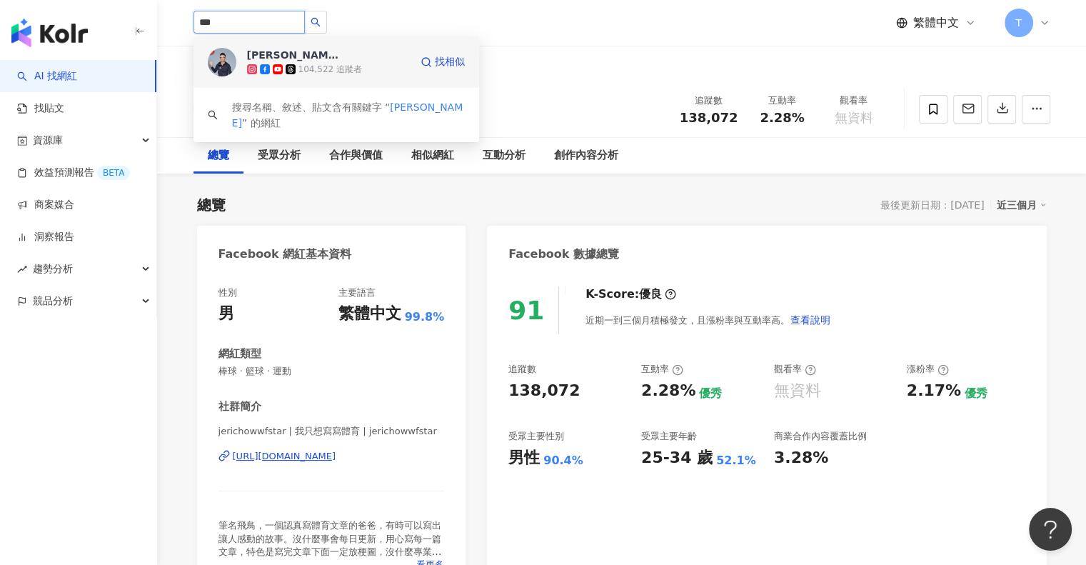
click at [283, 64] on span at bounding box center [279, 69] width 13 height 10
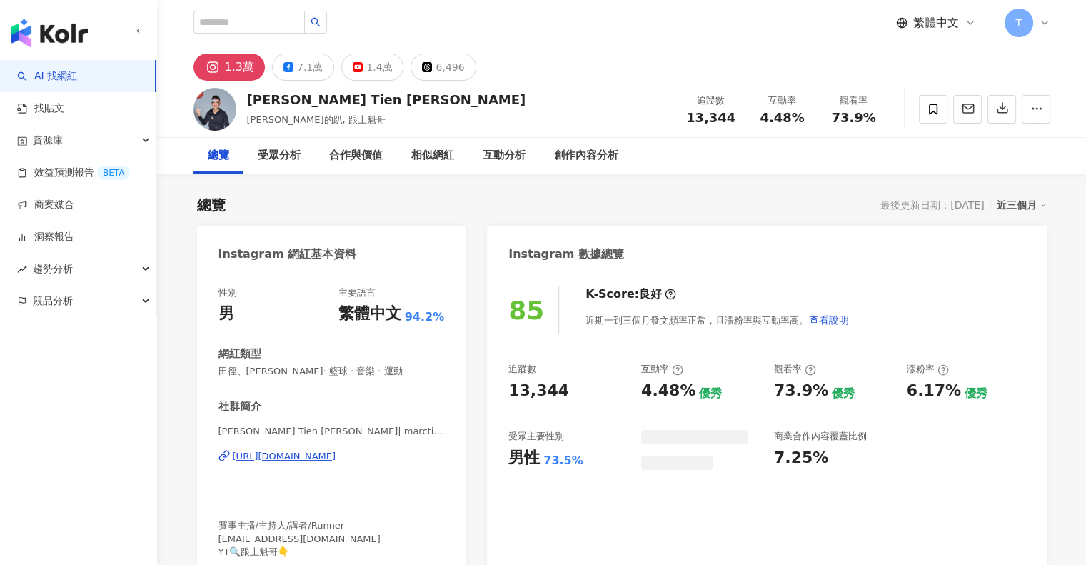
click at [320, 446] on div "[PERSON_NAME] Tien [PERSON_NAME]| marctienhktw [URL][DOMAIN_NAME]" at bounding box center [332, 467] width 226 height 84
click at [321, 458] on div "[URL][DOMAIN_NAME]" at bounding box center [285, 456] width 104 height 13
click at [778, 136] on div "[PERSON_NAME] Tien [PERSON_NAME] [PERSON_NAME]的趴, 跟上魁哥 追蹤數 13,344 互動率 4.48% 觀看率…" at bounding box center [622, 109] width 914 height 56
click at [277, 159] on div "受眾分析" at bounding box center [279, 155] width 43 height 17
drag, startPoint x: 350, startPoint y: 309, endPoint x: 310, endPoint y: 80, distance: 232.7
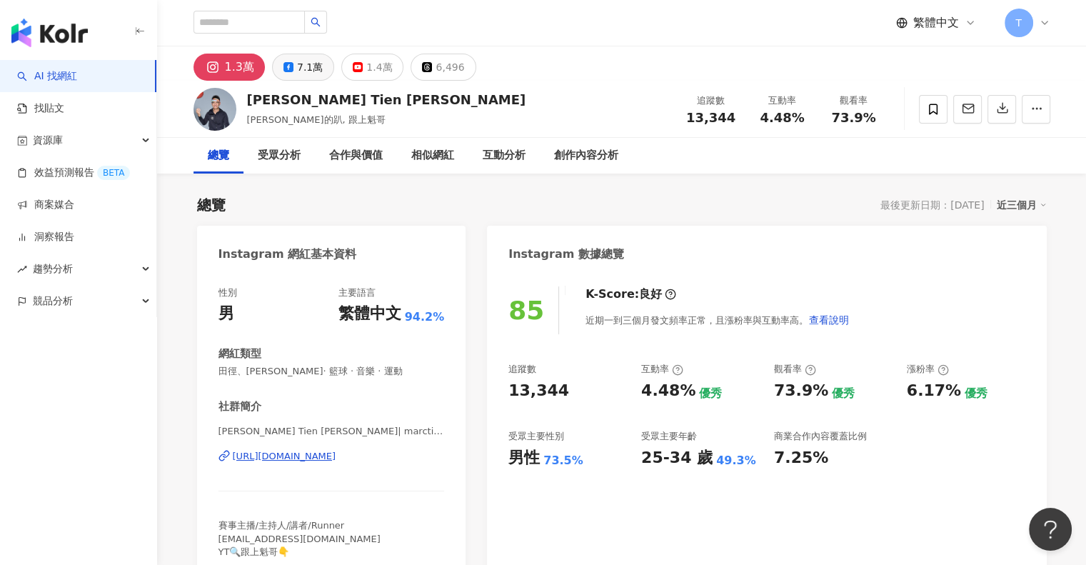
click at [297, 68] on div "7.1萬" at bounding box center [310, 67] width 26 height 20
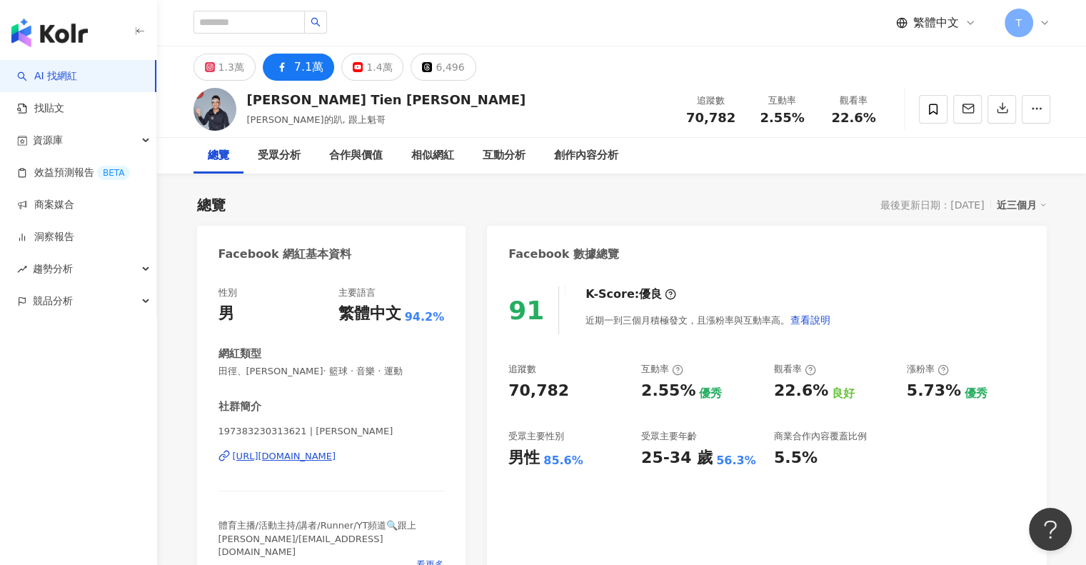
click at [256, 456] on div "[URL][DOMAIN_NAME]" at bounding box center [285, 456] width 104 height 13
click at [287, 161] on div "受眾分析" at bounding box center [279, 155] width 43 height 17
